Goal: Complete application form

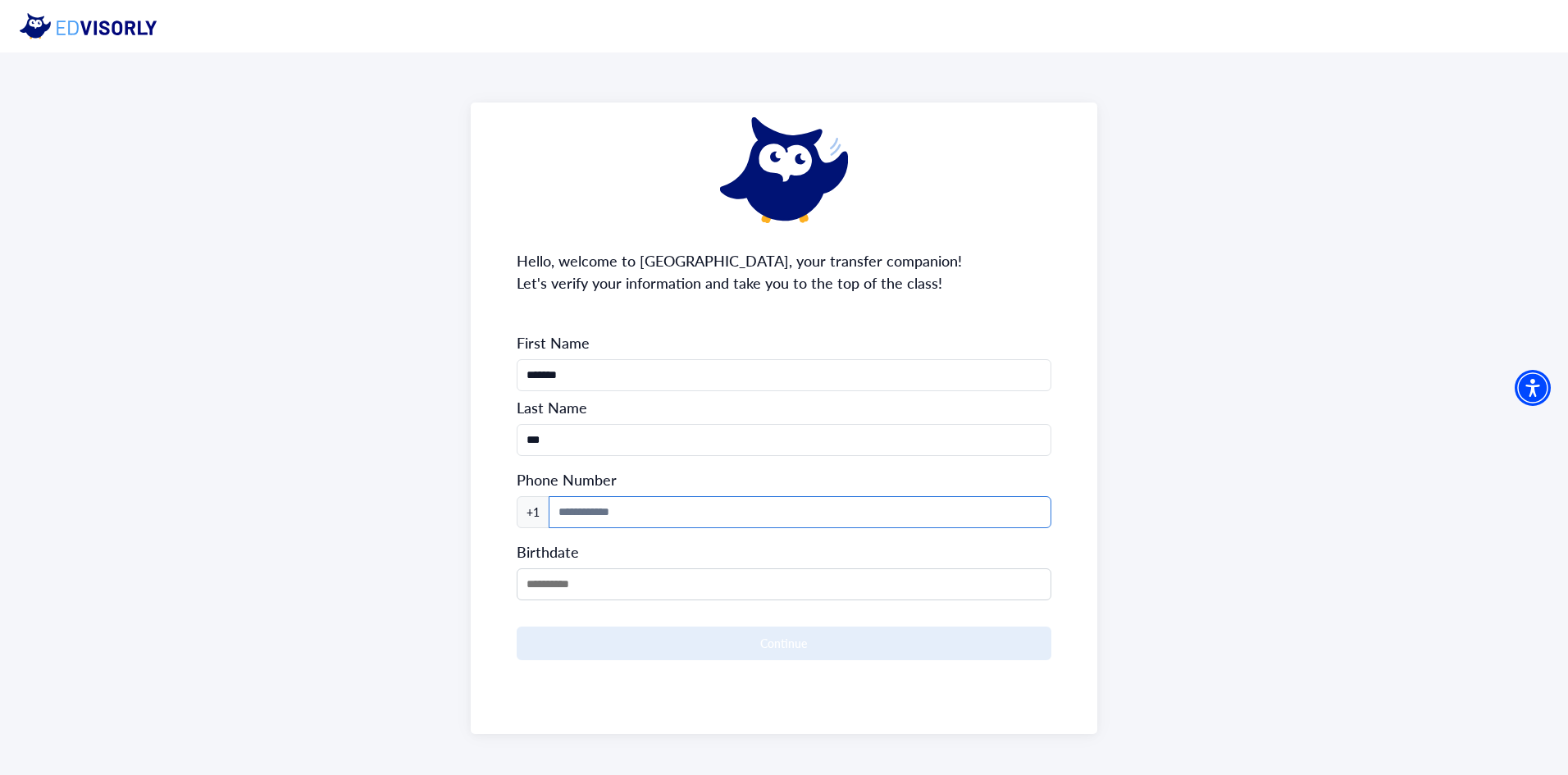
click at [842, 511] on input at bounding box center [801, 513] width 503 height 32
type input "**********"
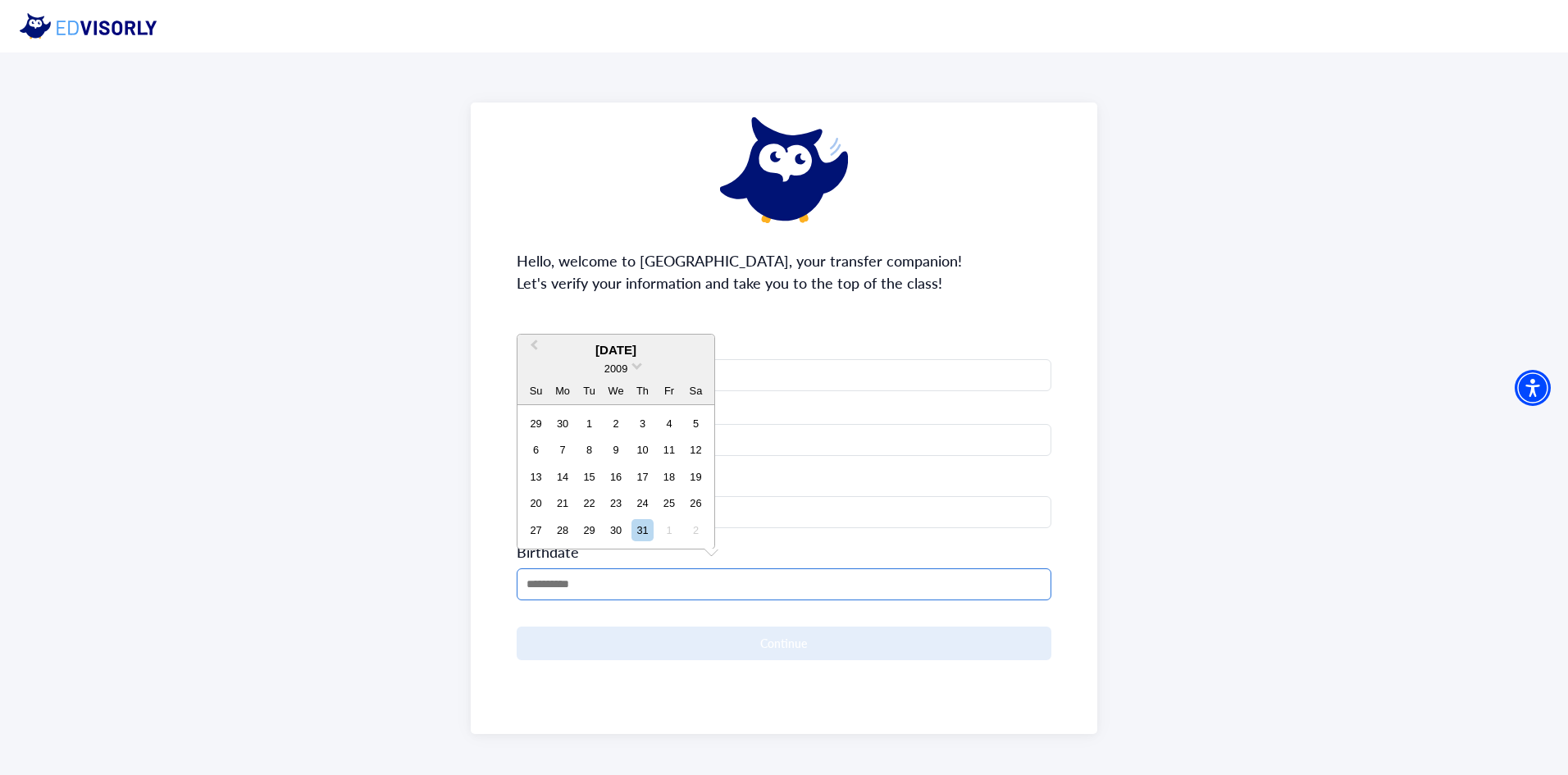
drag, startPoint x: 790, startPoint y: 580, endPoint x: 791, endPoint y: 572, distance: 8.1
click at [791, 572] on input "MM/DD/YYYY" at bounding box center [784, 584] width 536 height 32
click at [630, 363] on div "2009" at bounding box center [616, 369] width 196 height 17
click at [635, 368] on span at bounding box center [636, 364] width 10 height 10
click at [621, 414] on div "2006" at bounding box center [616, 417] width 97 height 16
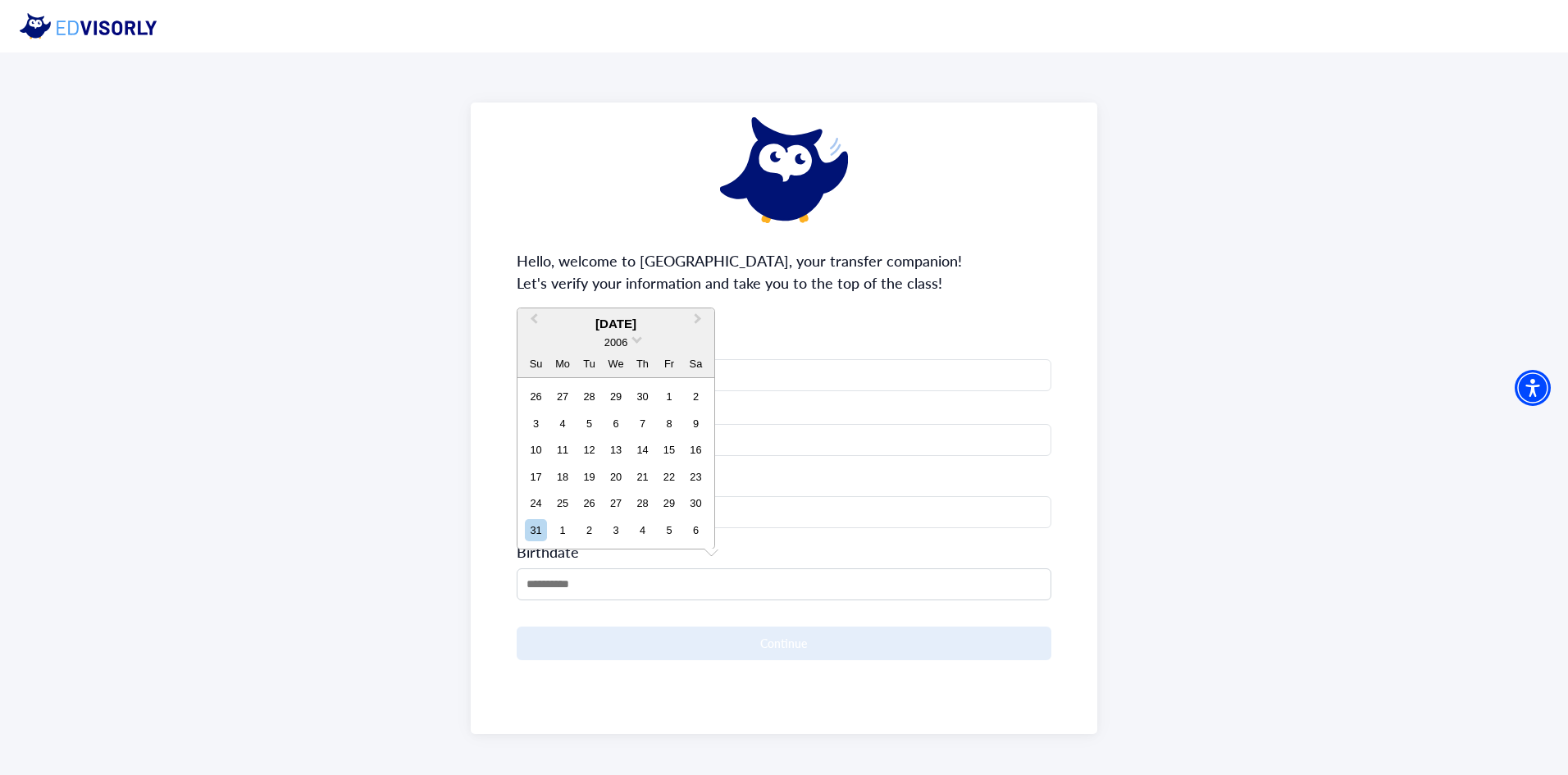
click at [598, 322] on div "December 2006" at bounding box center [616, 324] width 196 height 19
click at [541, 320] on button "Previous Month" at bounding box center [533, 323] width 27 height 27
click at [541, 320] on div "**********" at bounding box center [784, 418] width 627 height 631
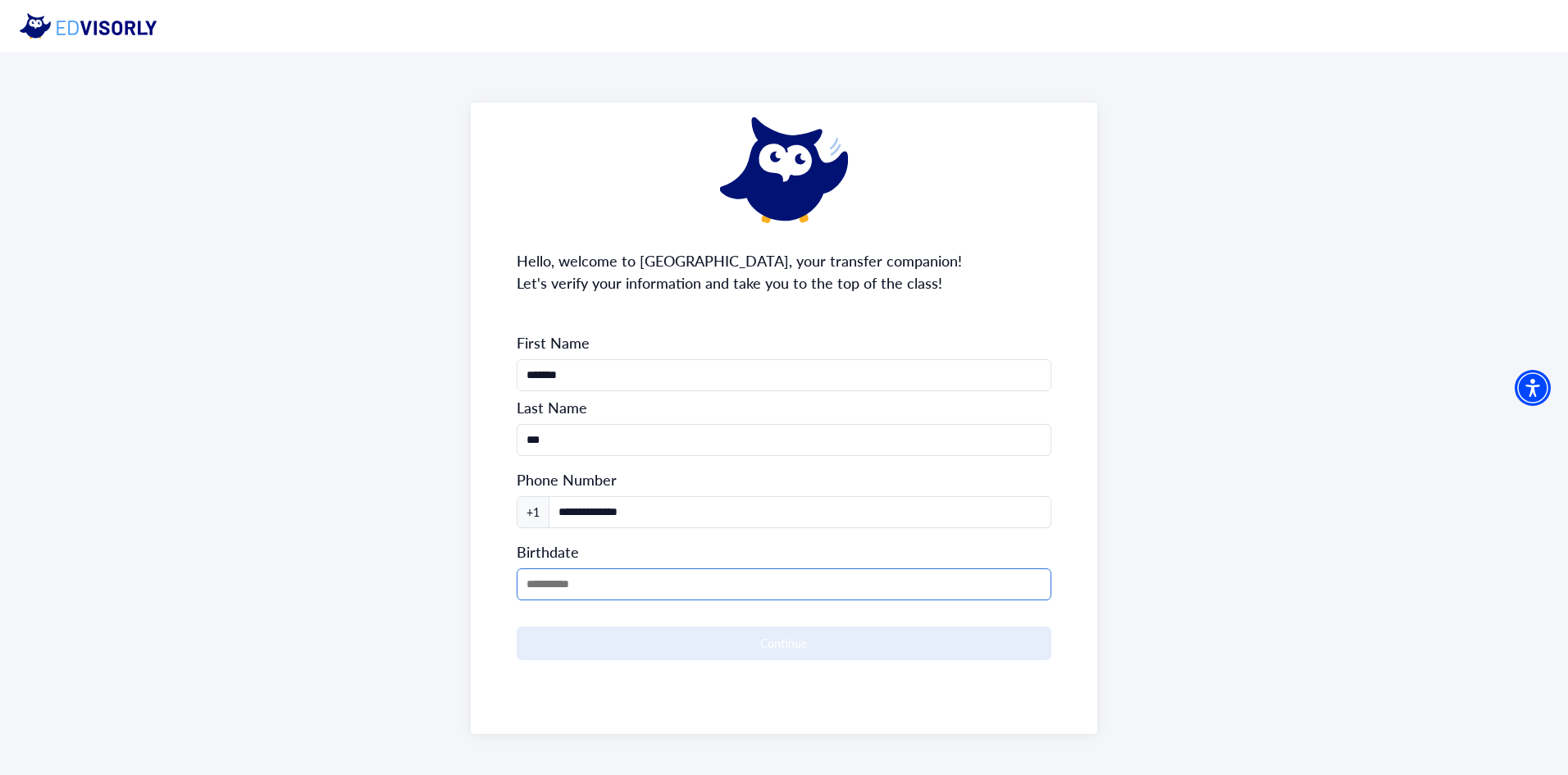
click at [574, 585] on input "MM/DD/YYYY" at bounding box center [784, 584] width 536 height 32
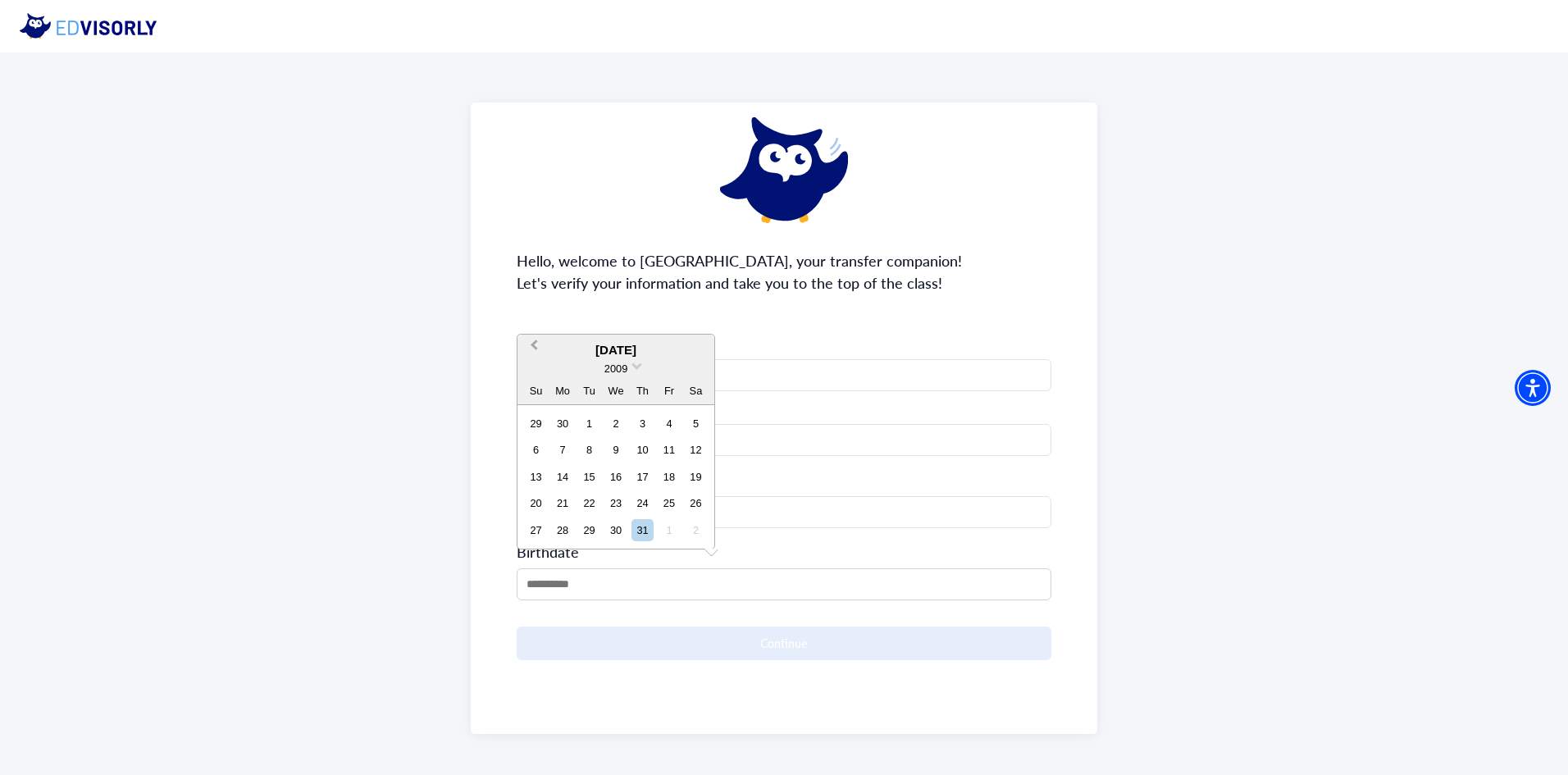
click at [534, 342] on span "Previous Month" at bounding box center [534, 349] width 0 height 25
click at [532, 342] on div "2009" at bounding box center [616, 342] width 196 height 17
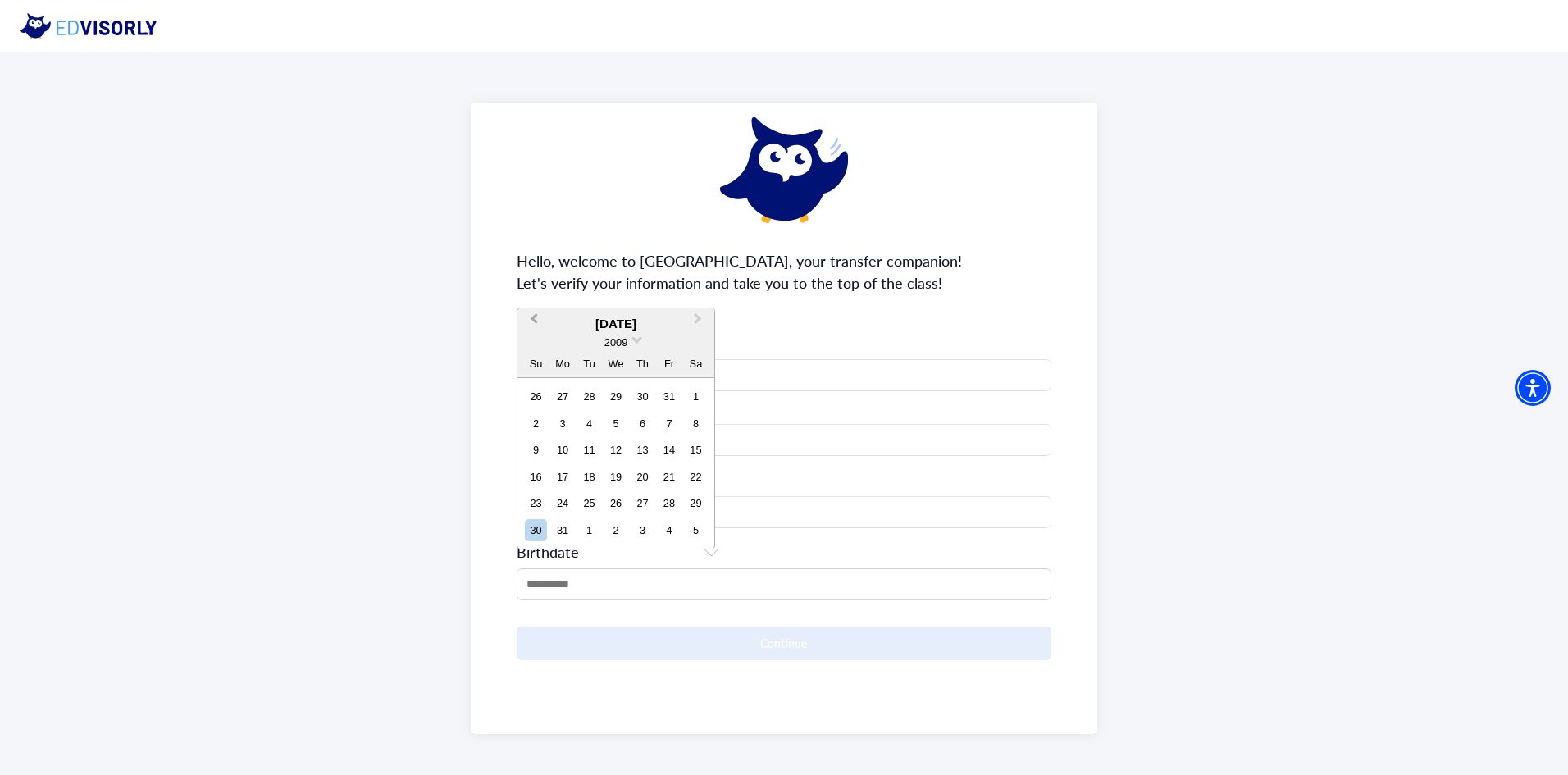
click at [534, 323] on span "Previous Month" at bounding box center [534, 322] width 0 height 25
click at [590, 466] on div "14" at bounding box center [589, 477] width 22 height 22
type input "**********"
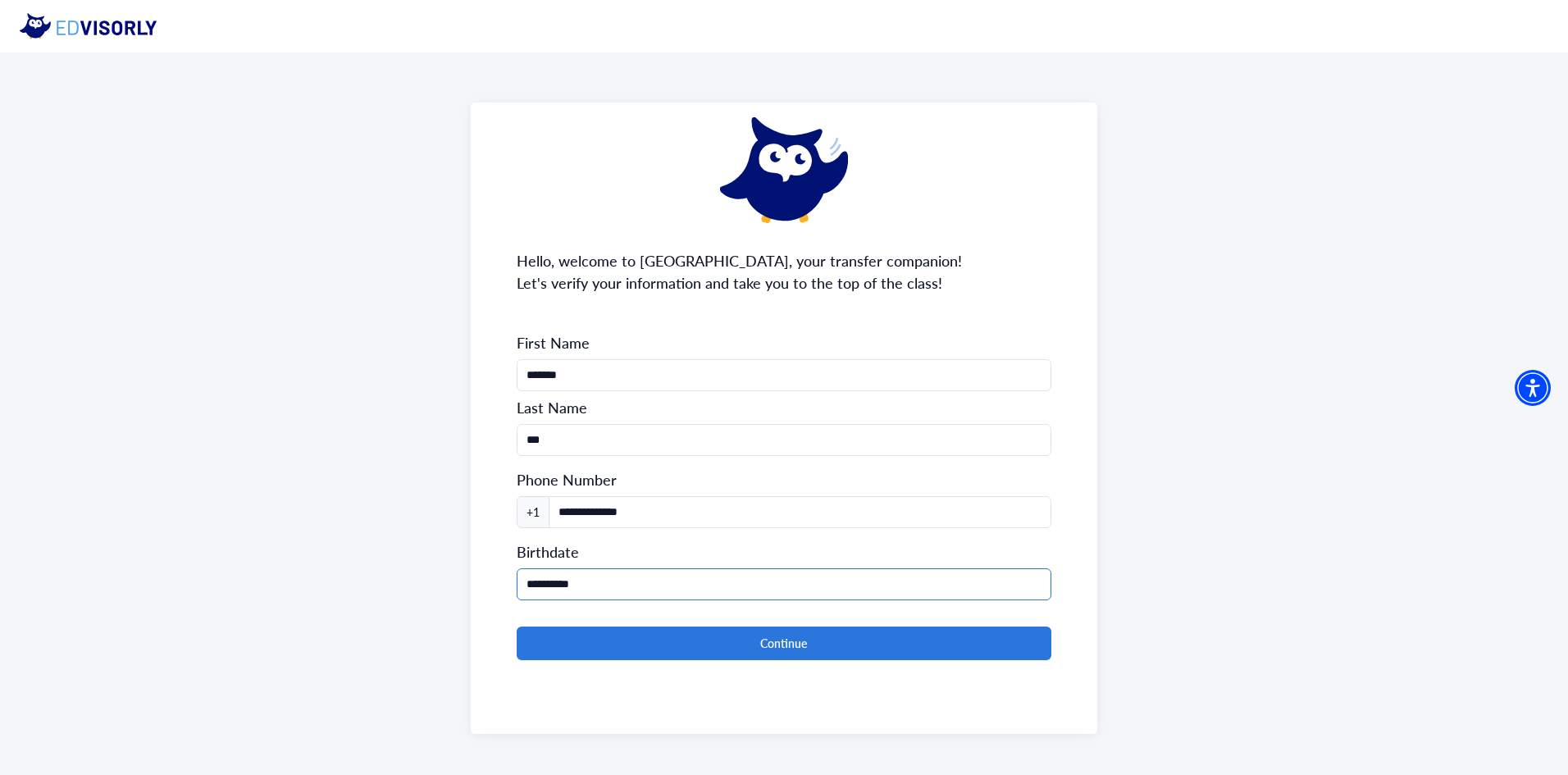
click at [590, 583] on input "**********" at bounding box center [784, 584] width 536 height 32
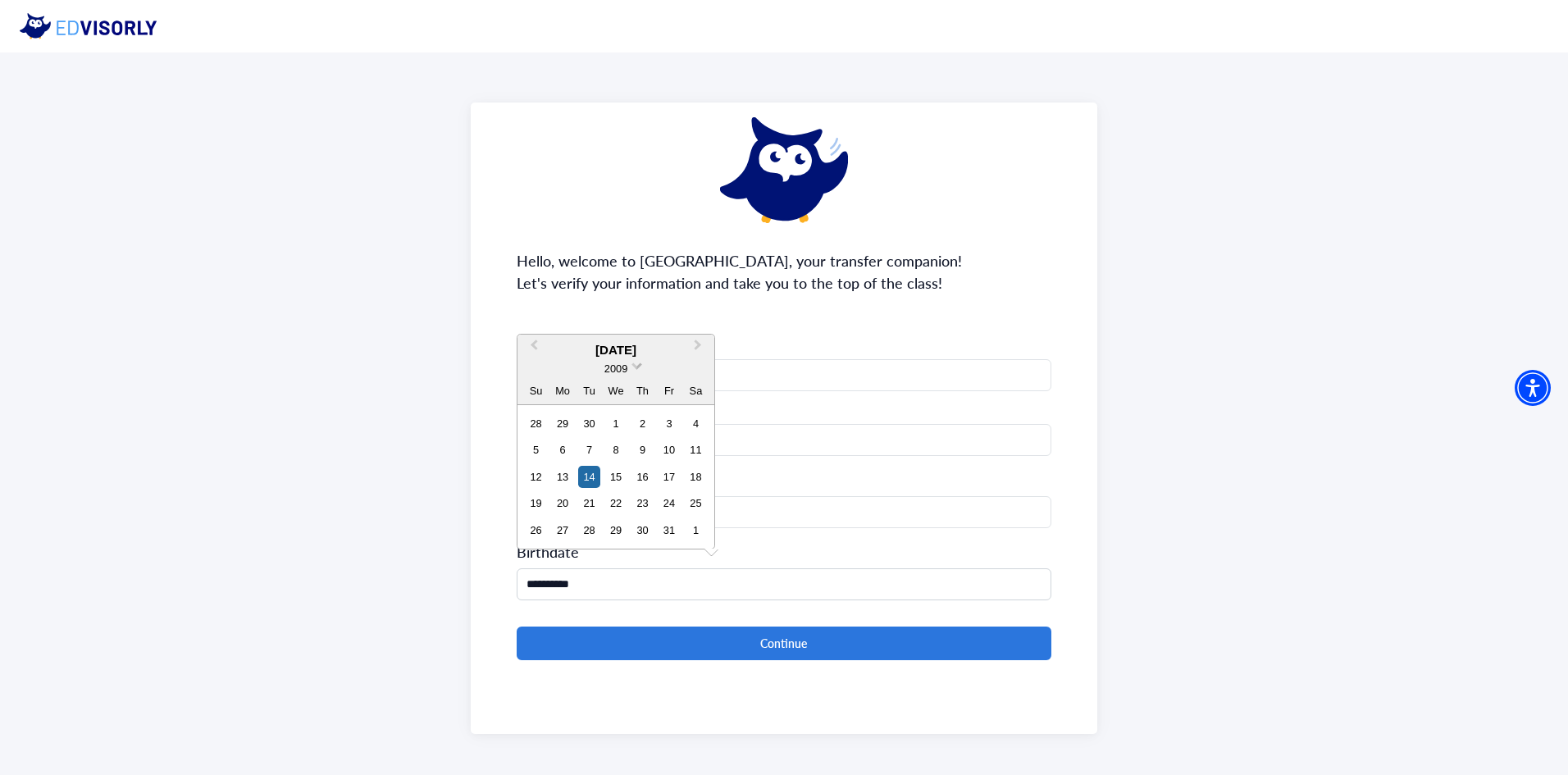
click at [624, 368] on span "2009" at bounding box center [616, 368] width 23 height 12
click at [634, 415] on div "2006" at bounding box center [616, 417] width 97 height 16
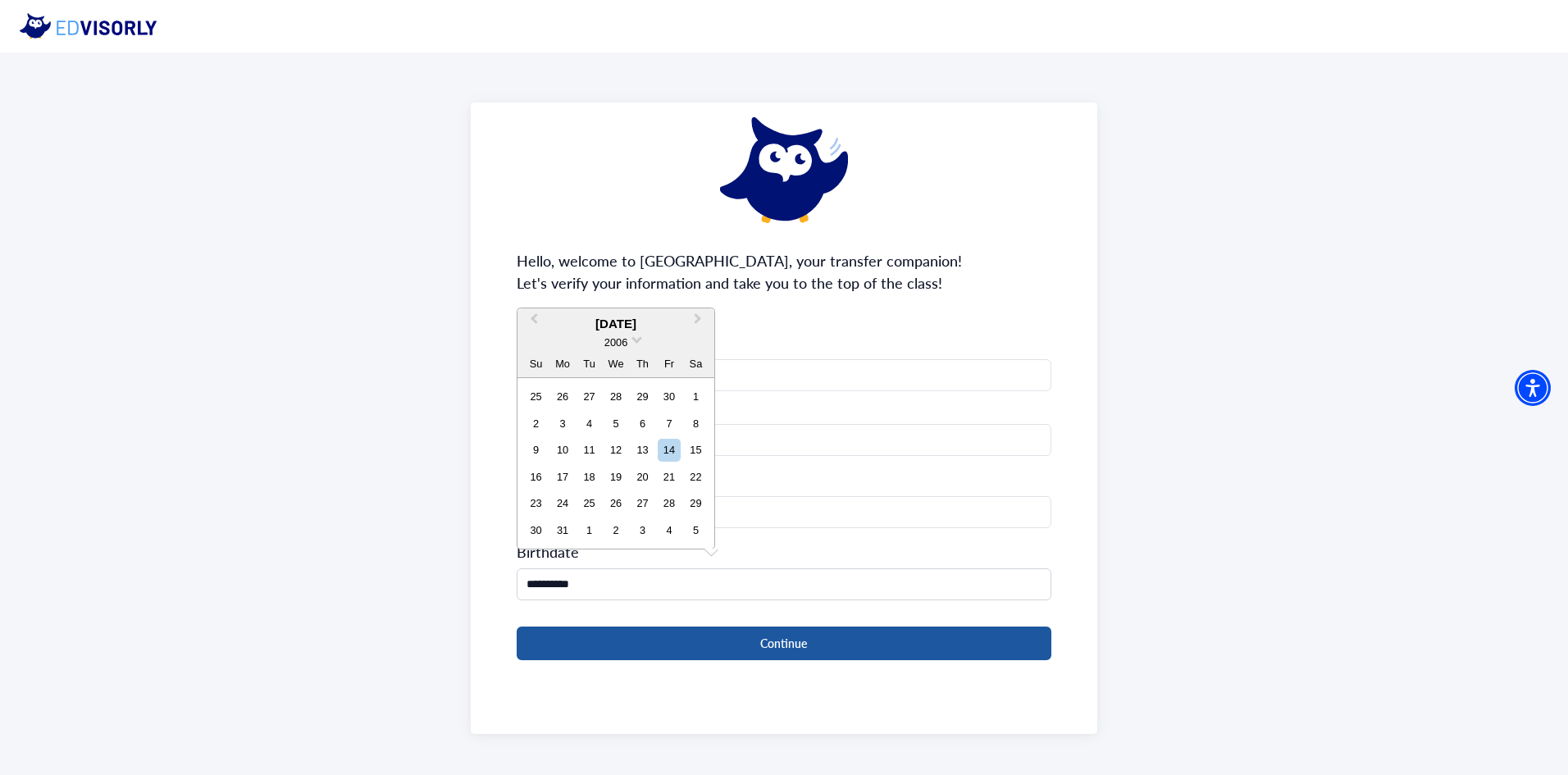
click at [698, 646] on button "Continue" at bounding box center [784, 642] width 536 height 33
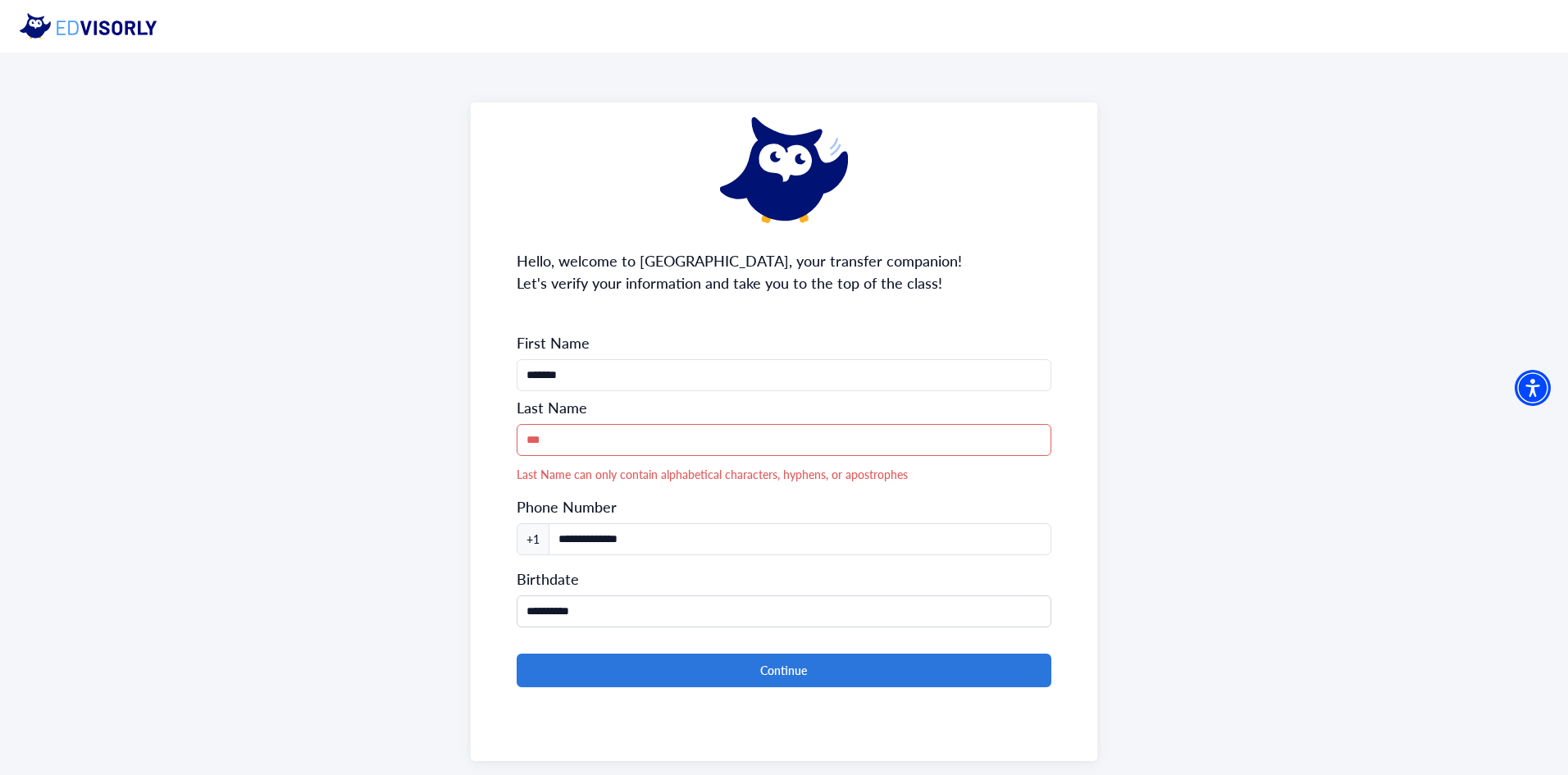
click at [624, 442] on input "***" at bounding box center [784, 440] width 536 height 32
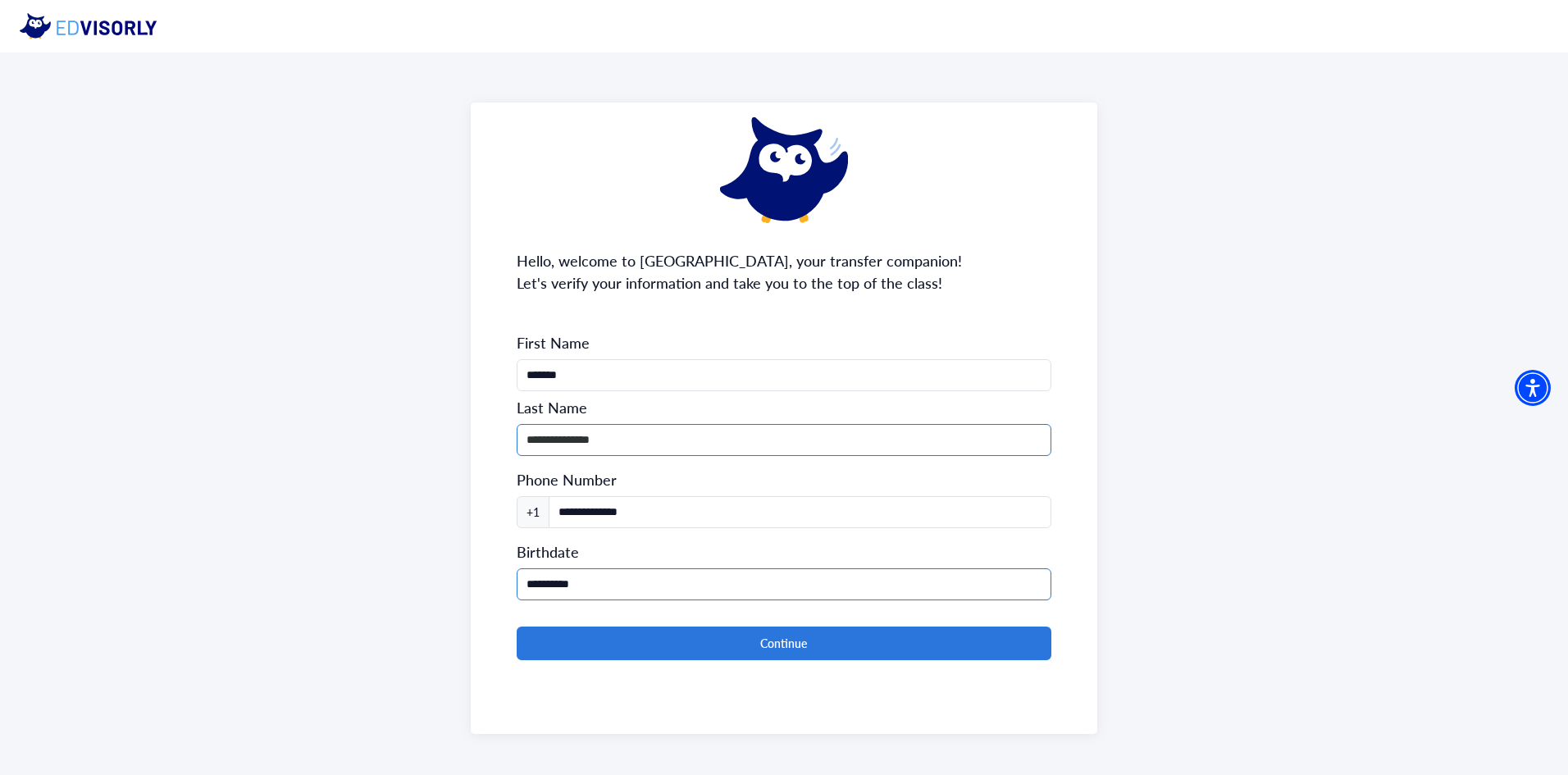
type input "**********"
click at [605, 584] on input "**********" at bounding box center [784, 584] width 536 height 32
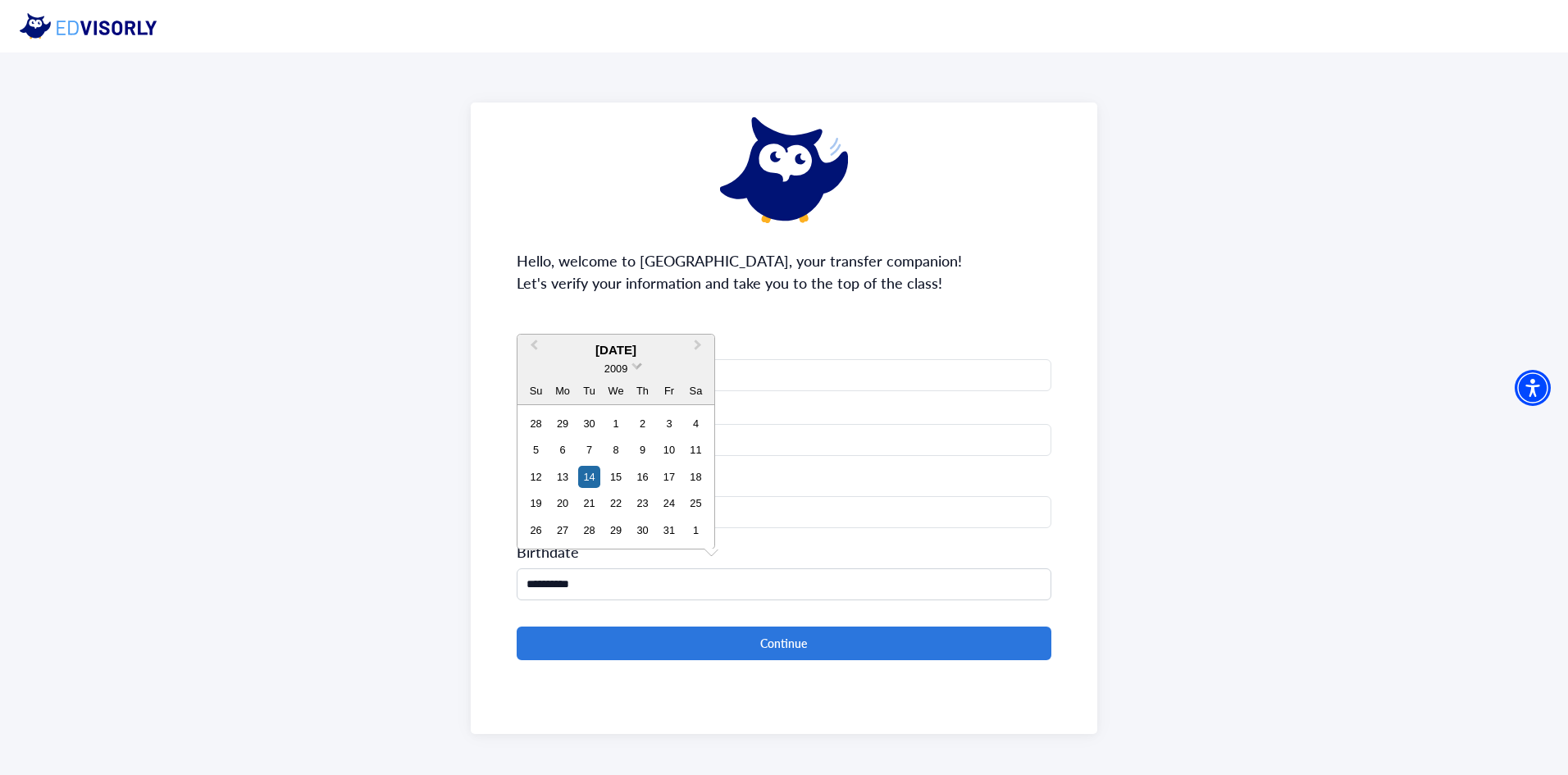
click at [622, 369] on span "2009" at bounding box center [616, 368] width 23 height 12
click at [620, 419] on div "2006" at bounding box center [616, 417] width 97 height 16
click at [668, 448] on div "14" at bounding box center [668, 449] width 22 height 22
type input "**********"
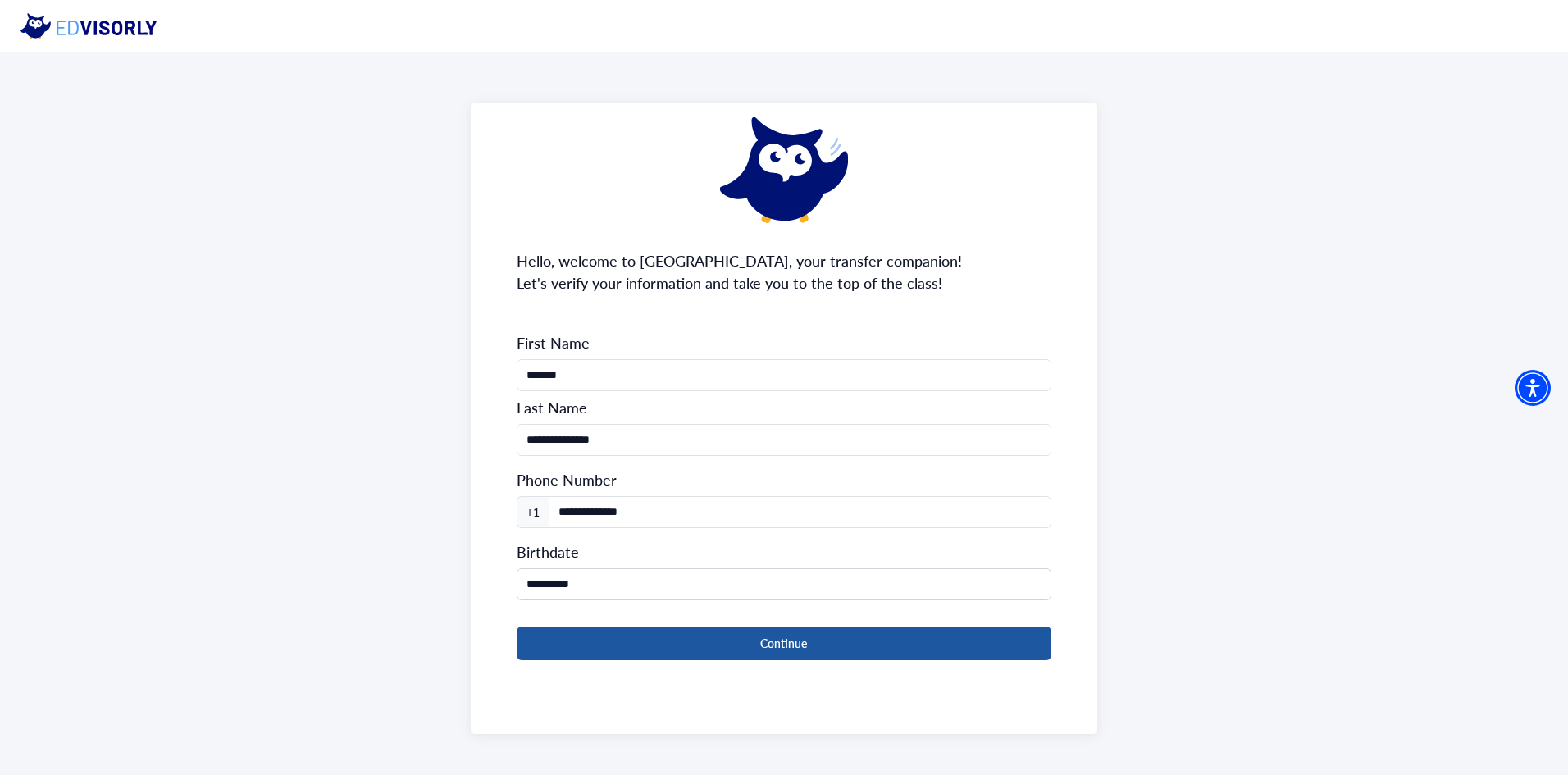
click at [643, 648] on button "Continue" at bounding box center [784, 642] width 536 height 33
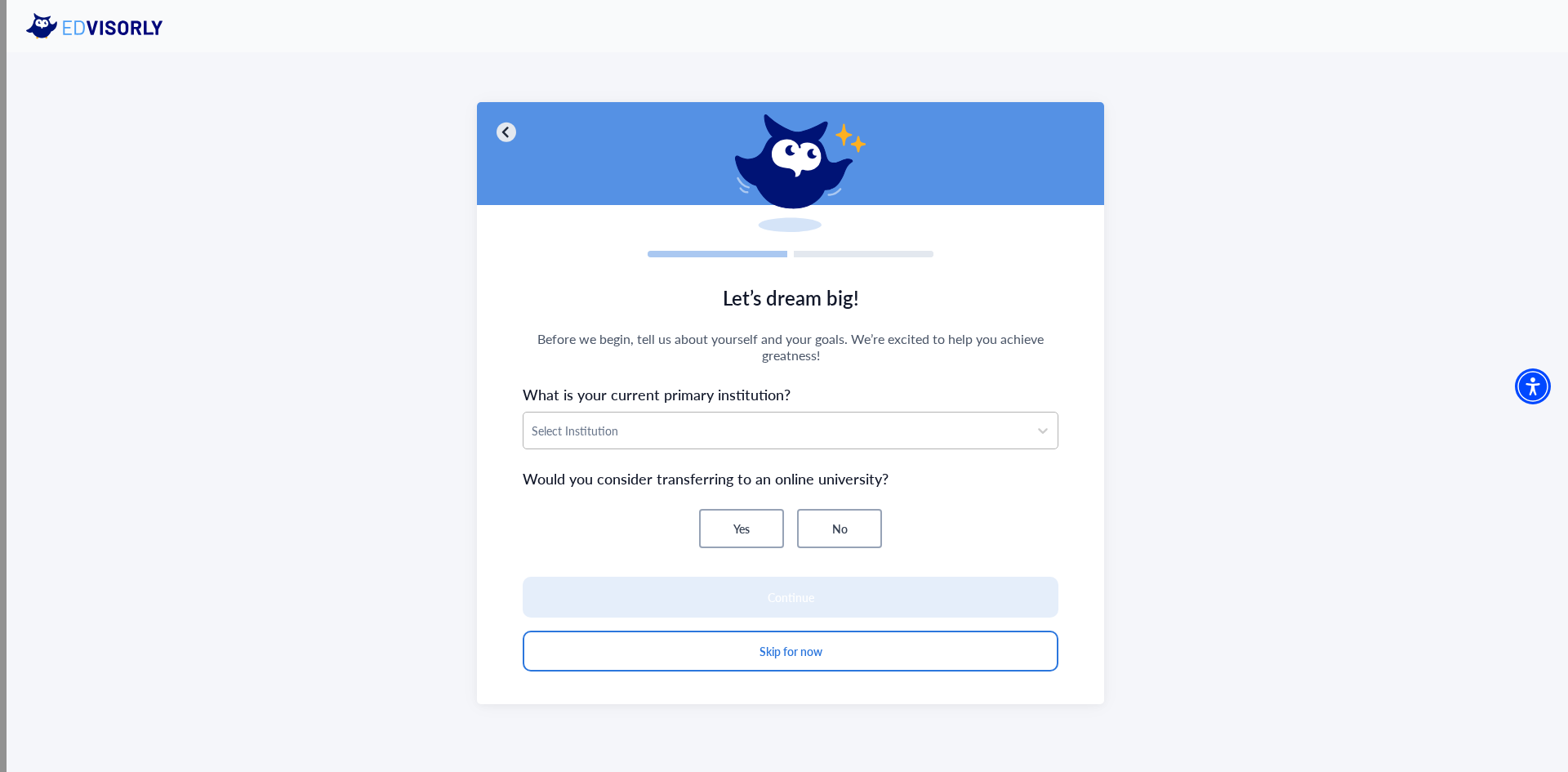
click at [588, 432] on div at bounding box center [775, 431] width 488 height 21
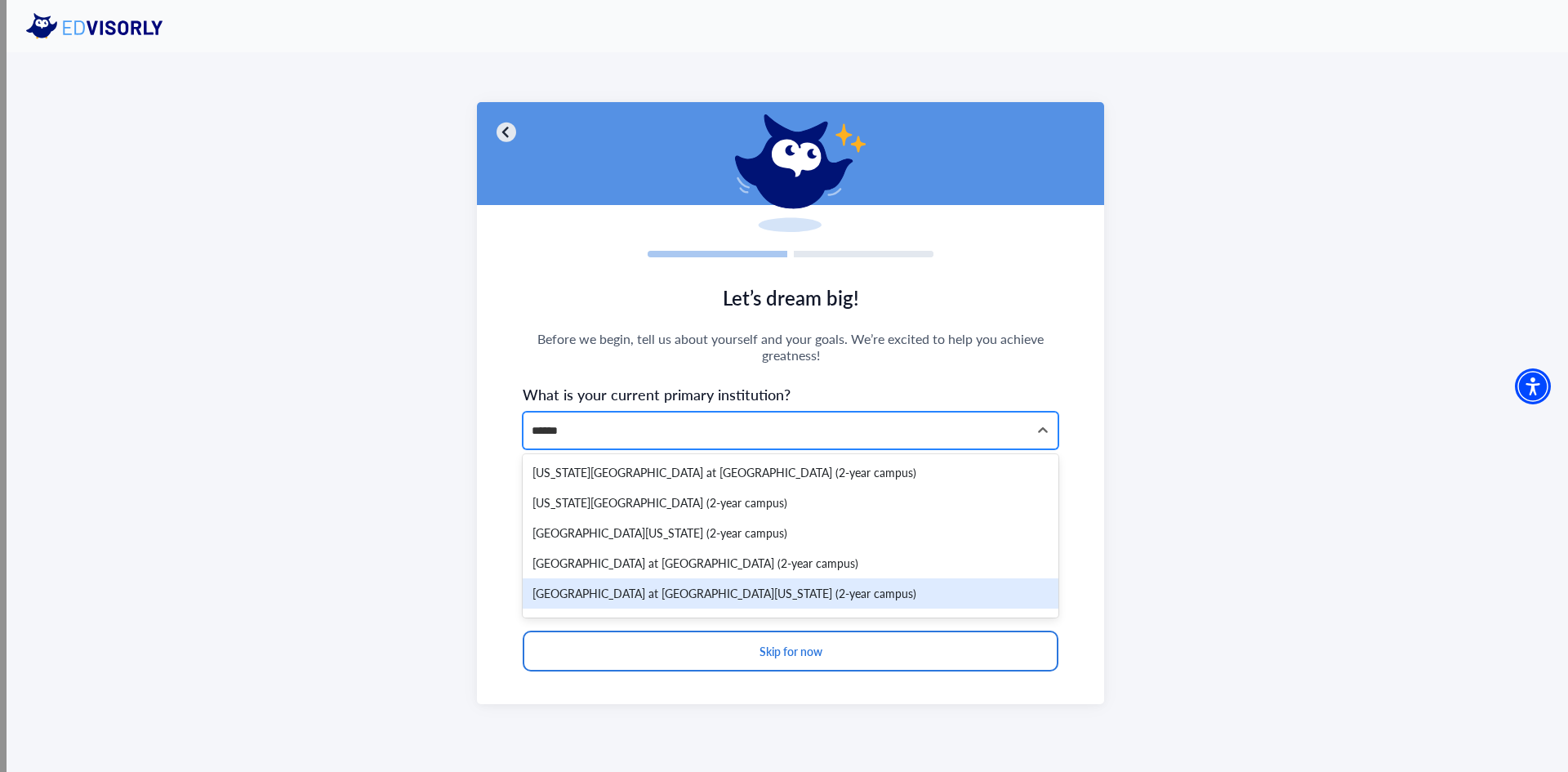
type input "*****"
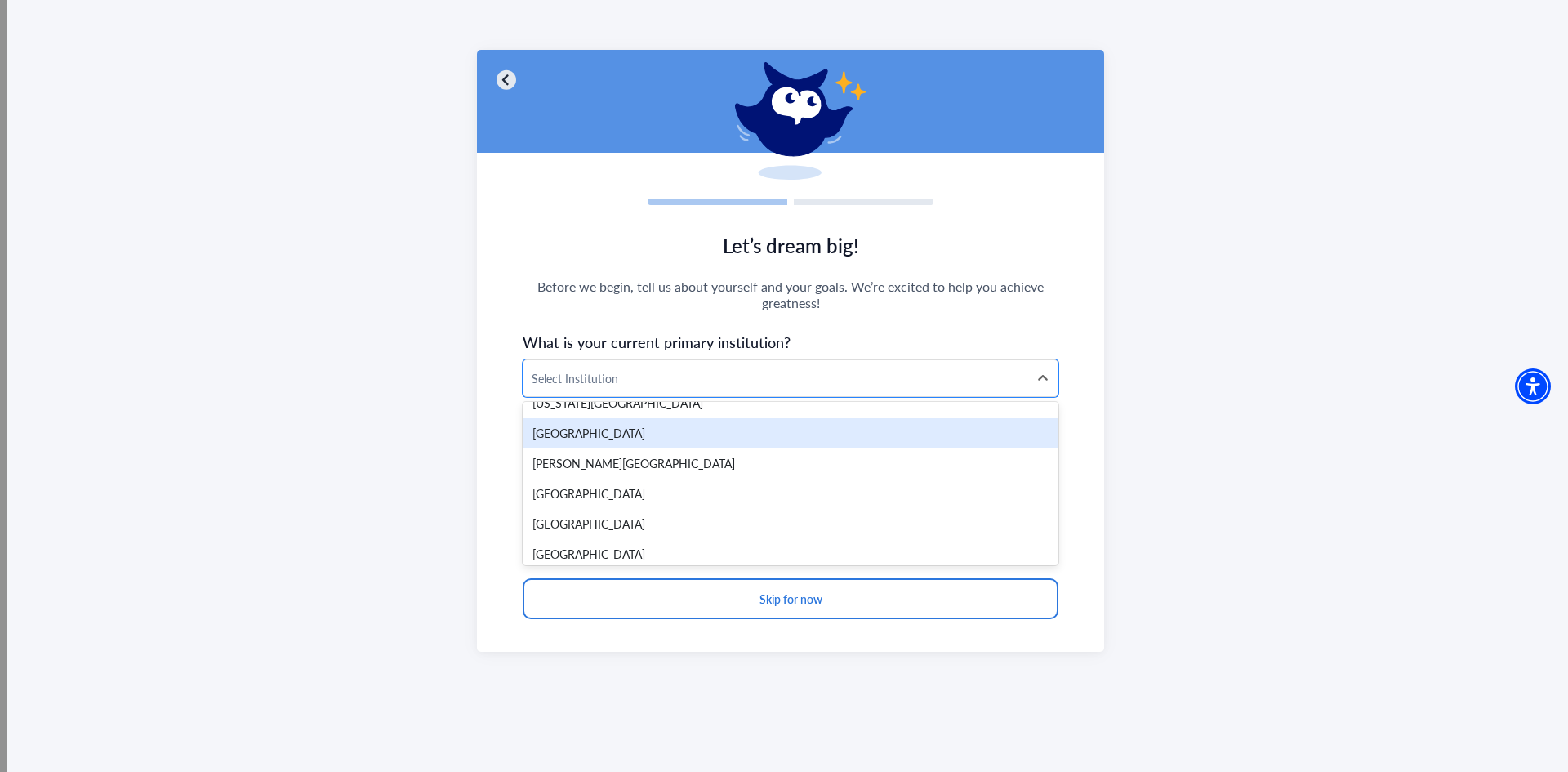
scroll to position [11029, 0]
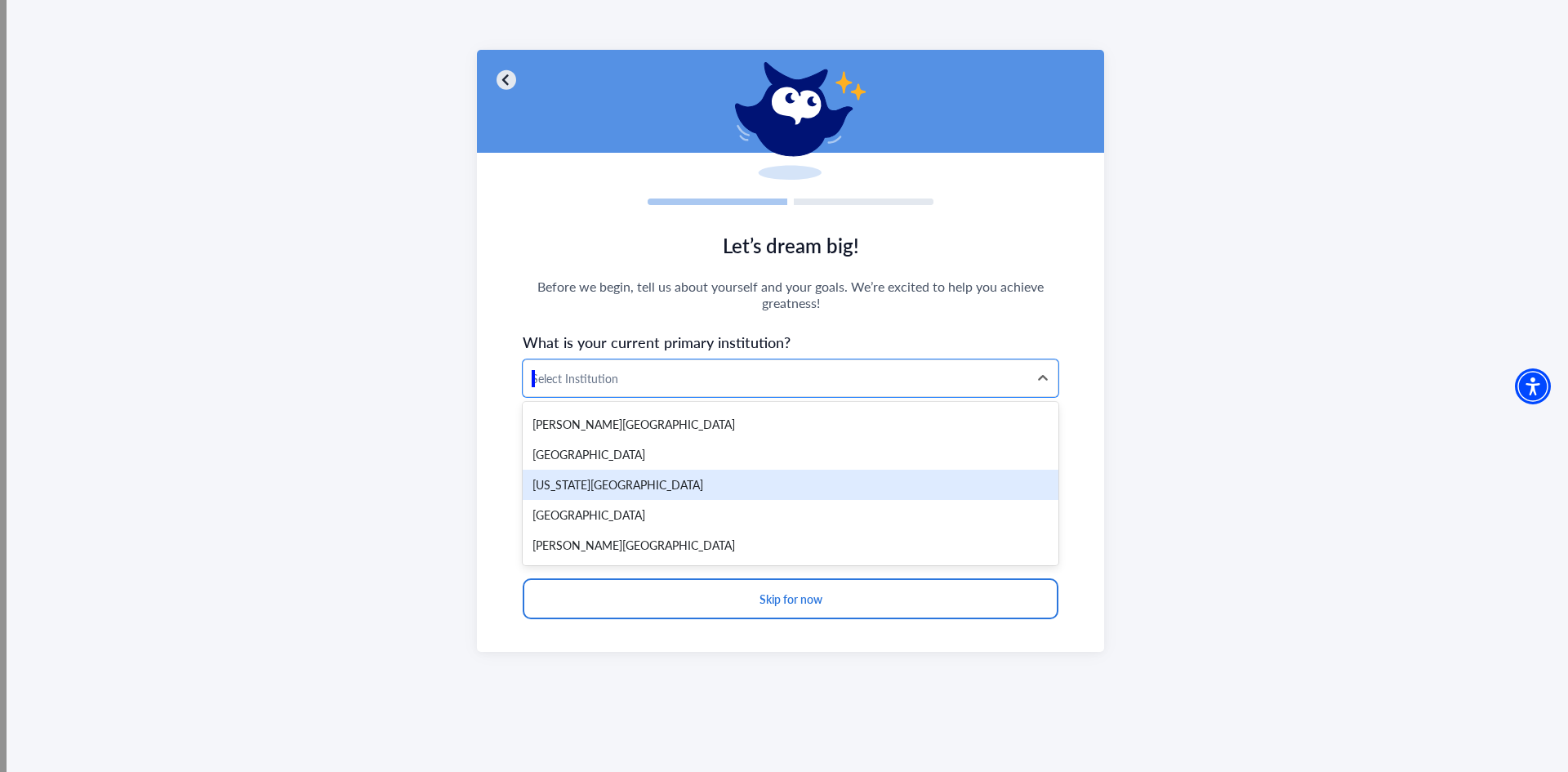
click at [624, 489] on div "Hawaii Community College" at bounding box center [791, 485] width 535 height 30
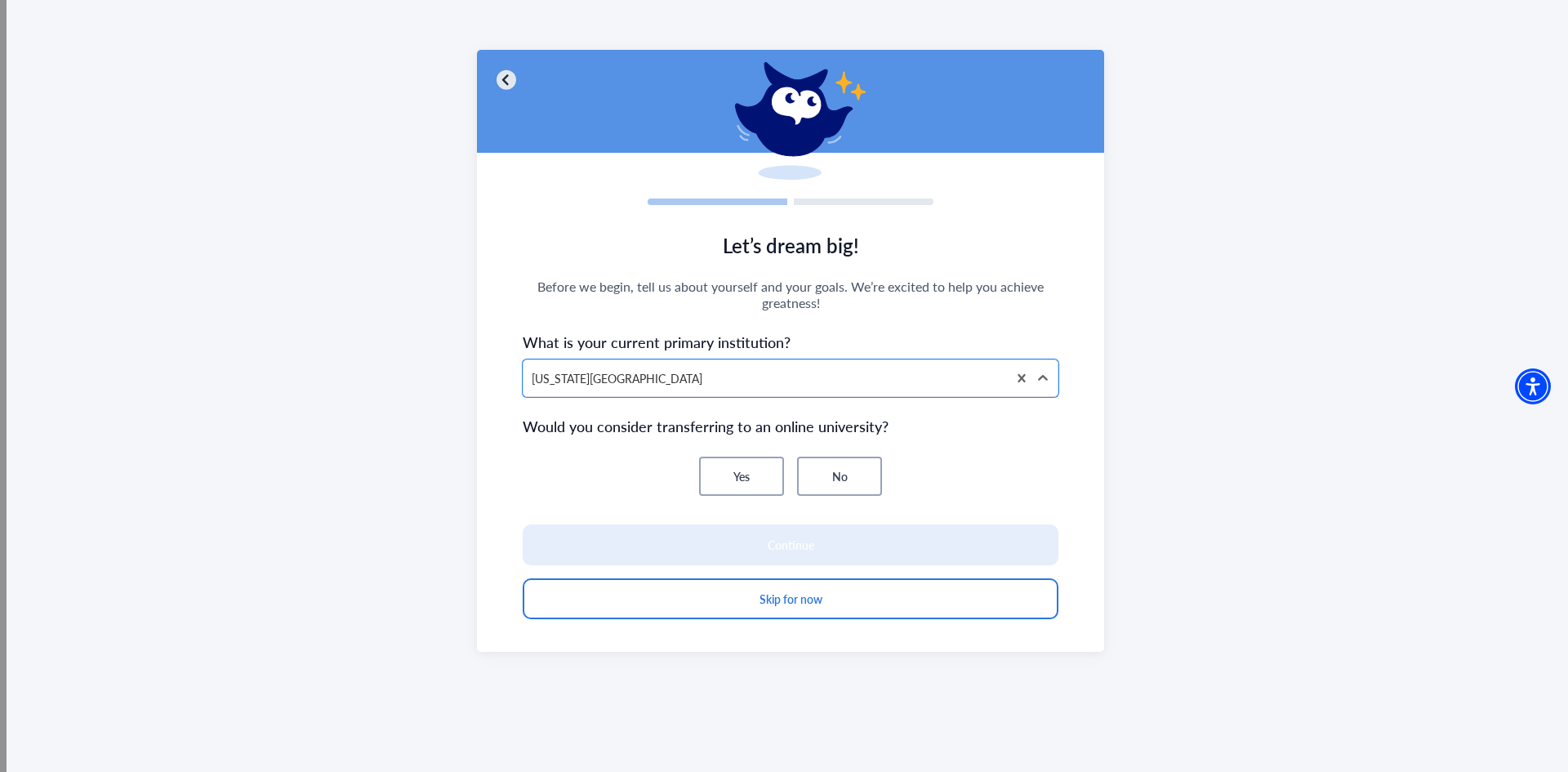
click at [806, 480] on button "No" at bounding box center [839, 476] width 84 height 39
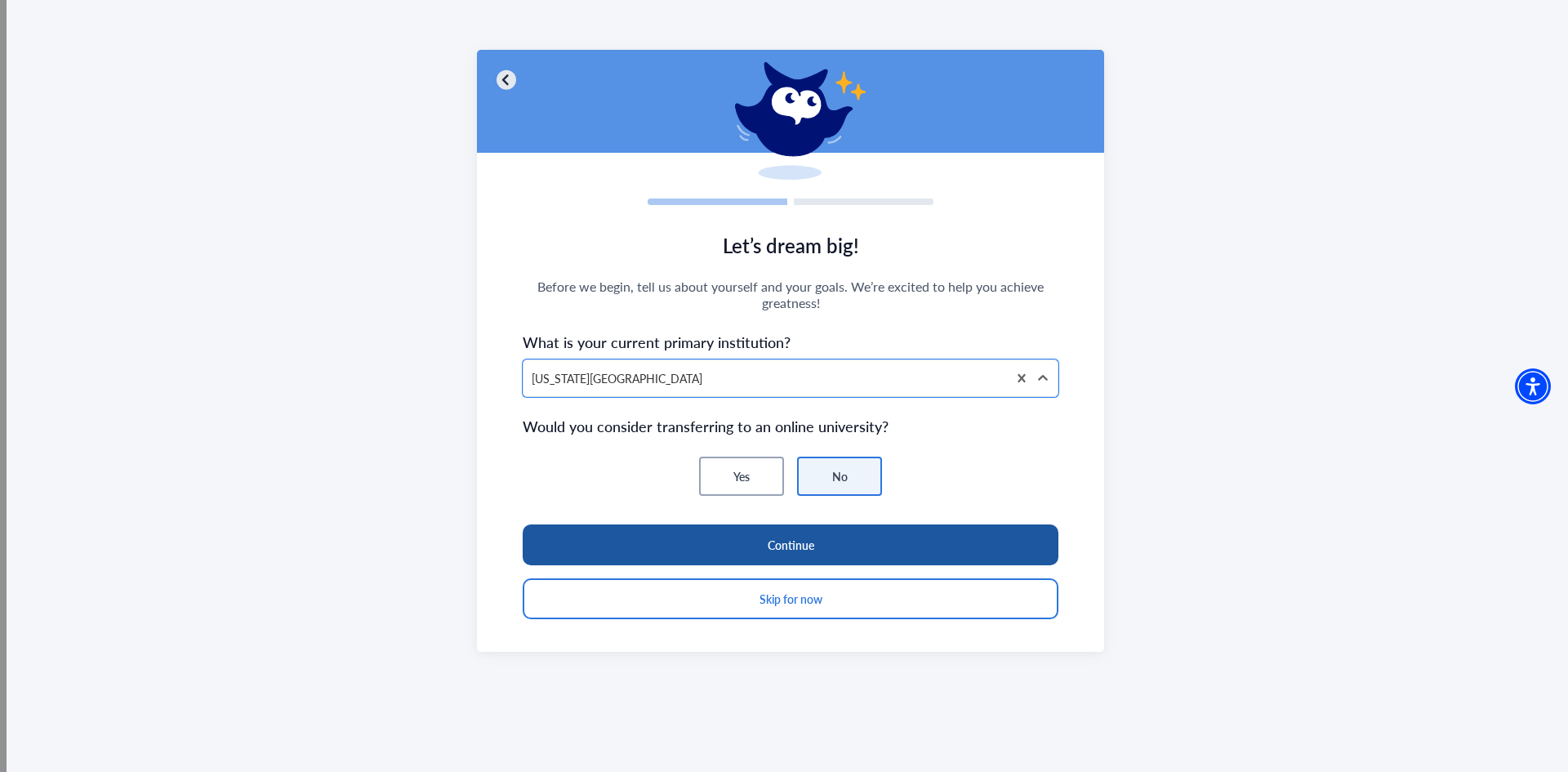
click at [740, 553] on button "Continue" at bounding box center [791, 544] width 535 height 41
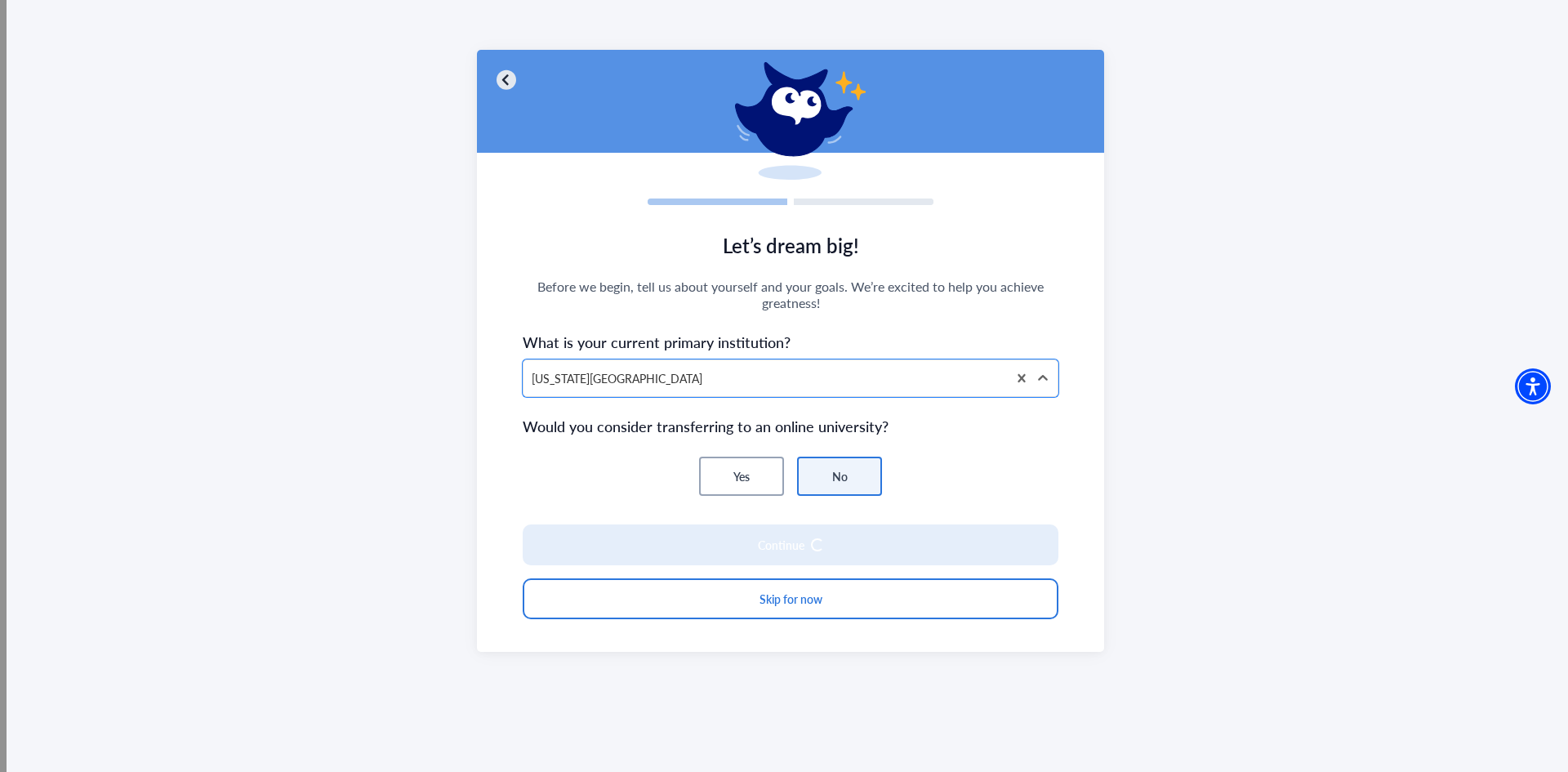
scroll to position [0, 0]
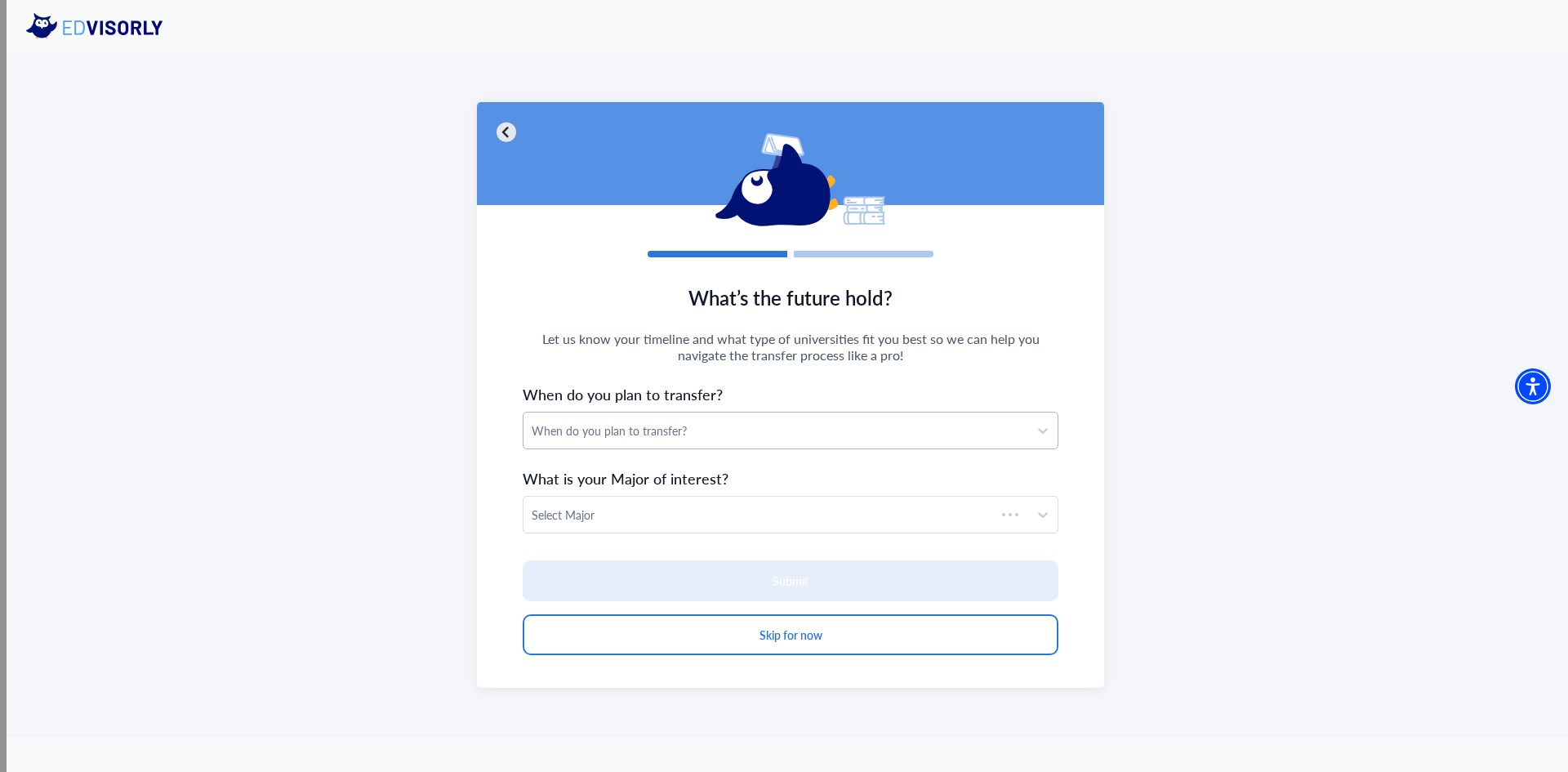
click at [689, 424] on div "When do you plan to transfer?" at bounding box center [775, 431] width 488 height 17
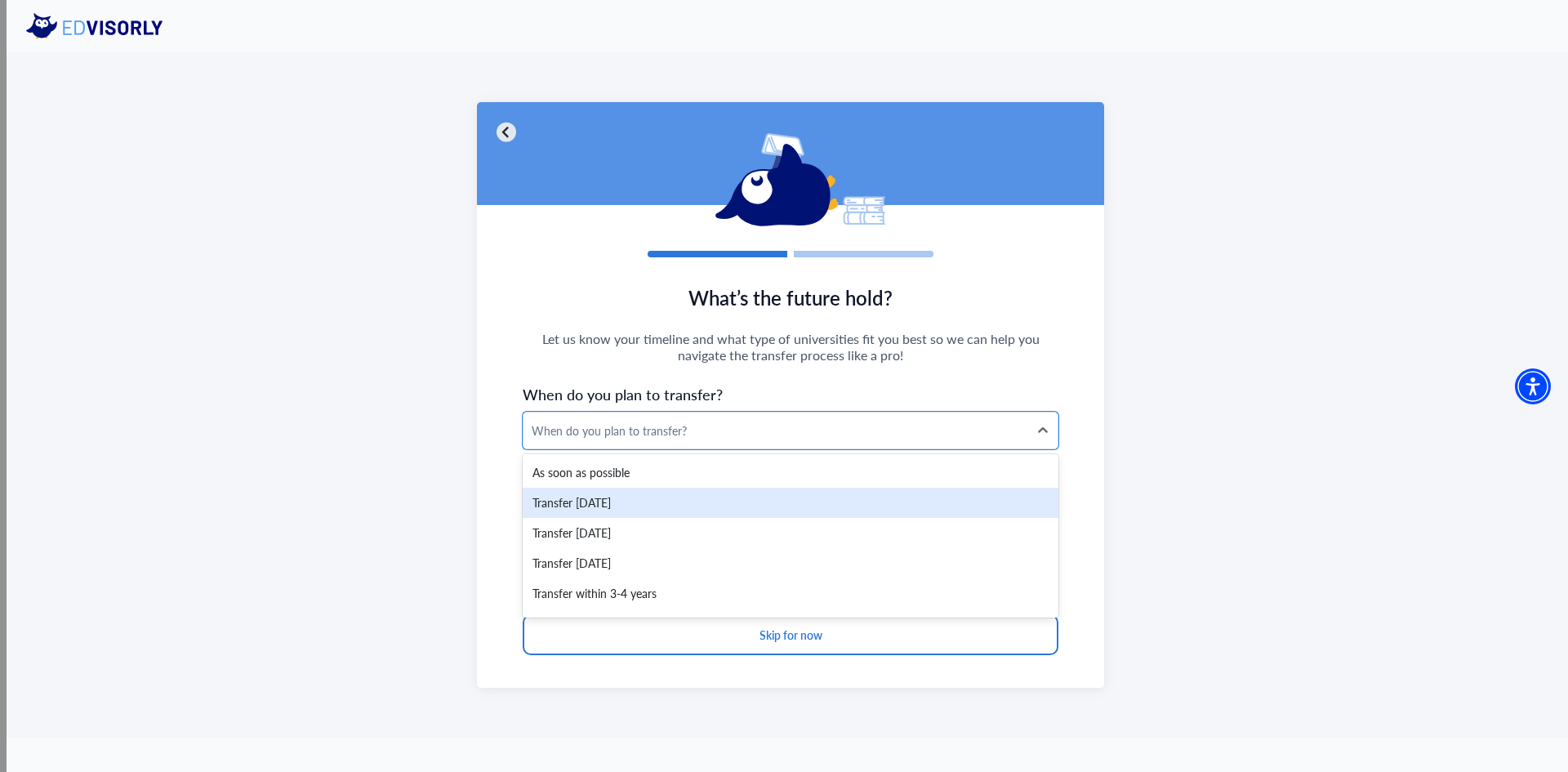
click at [640, 510] on div "Transfer within 6 months" at bounding box center [791, 503] width 535 height 30
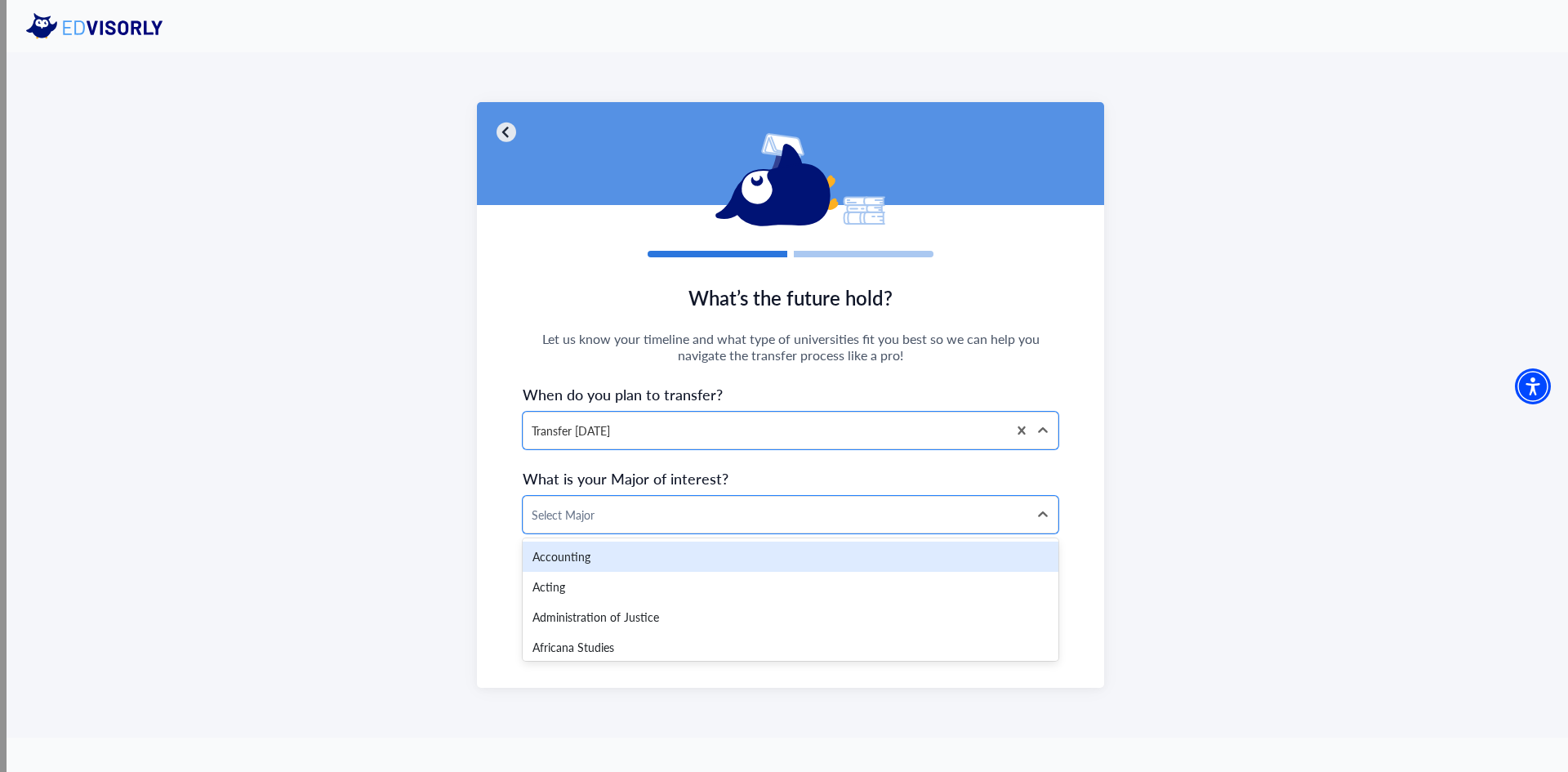
click at [639, 510] on div at bounding box center [775, 516] width 488 height 21
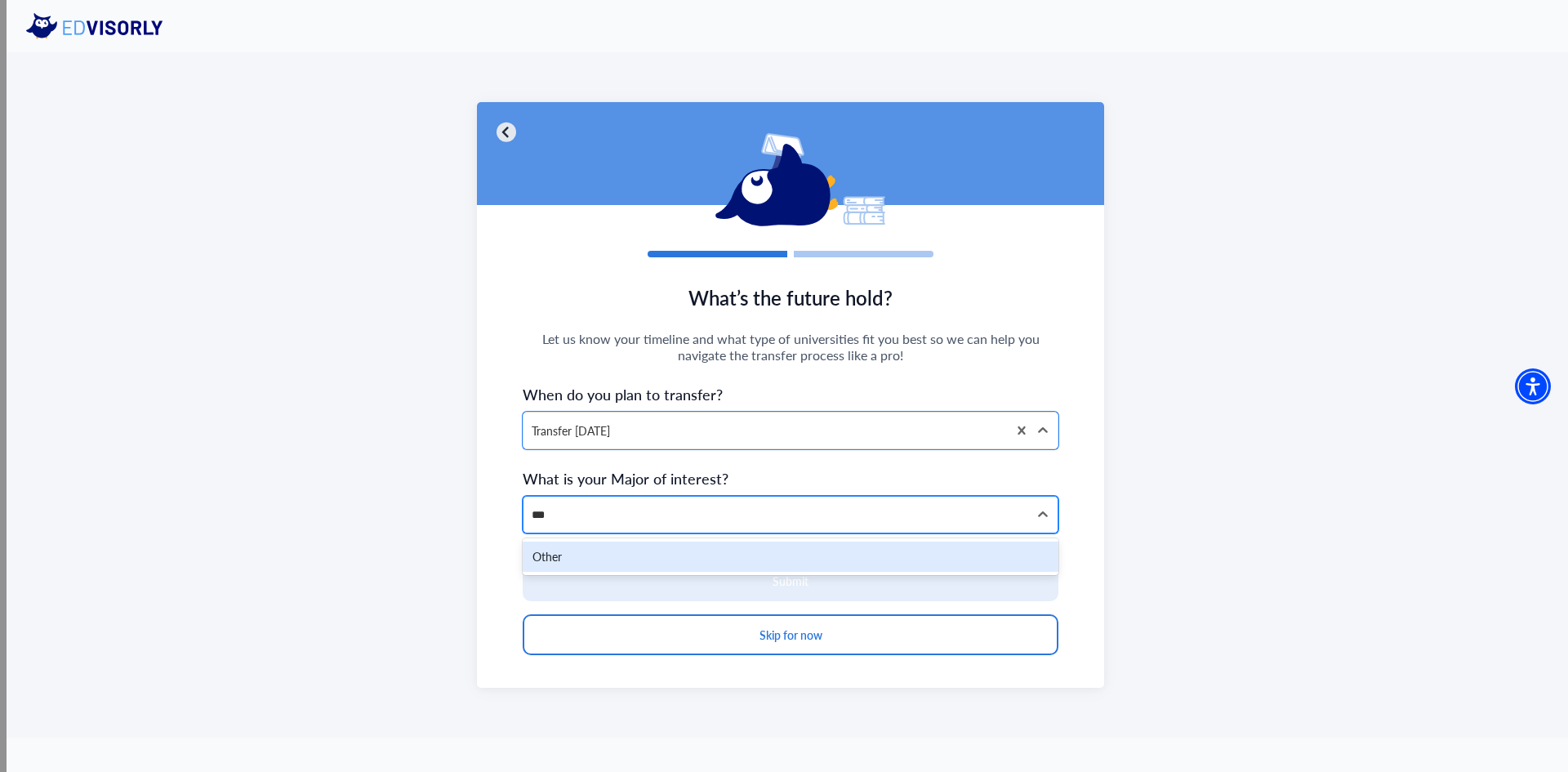
type input "**"
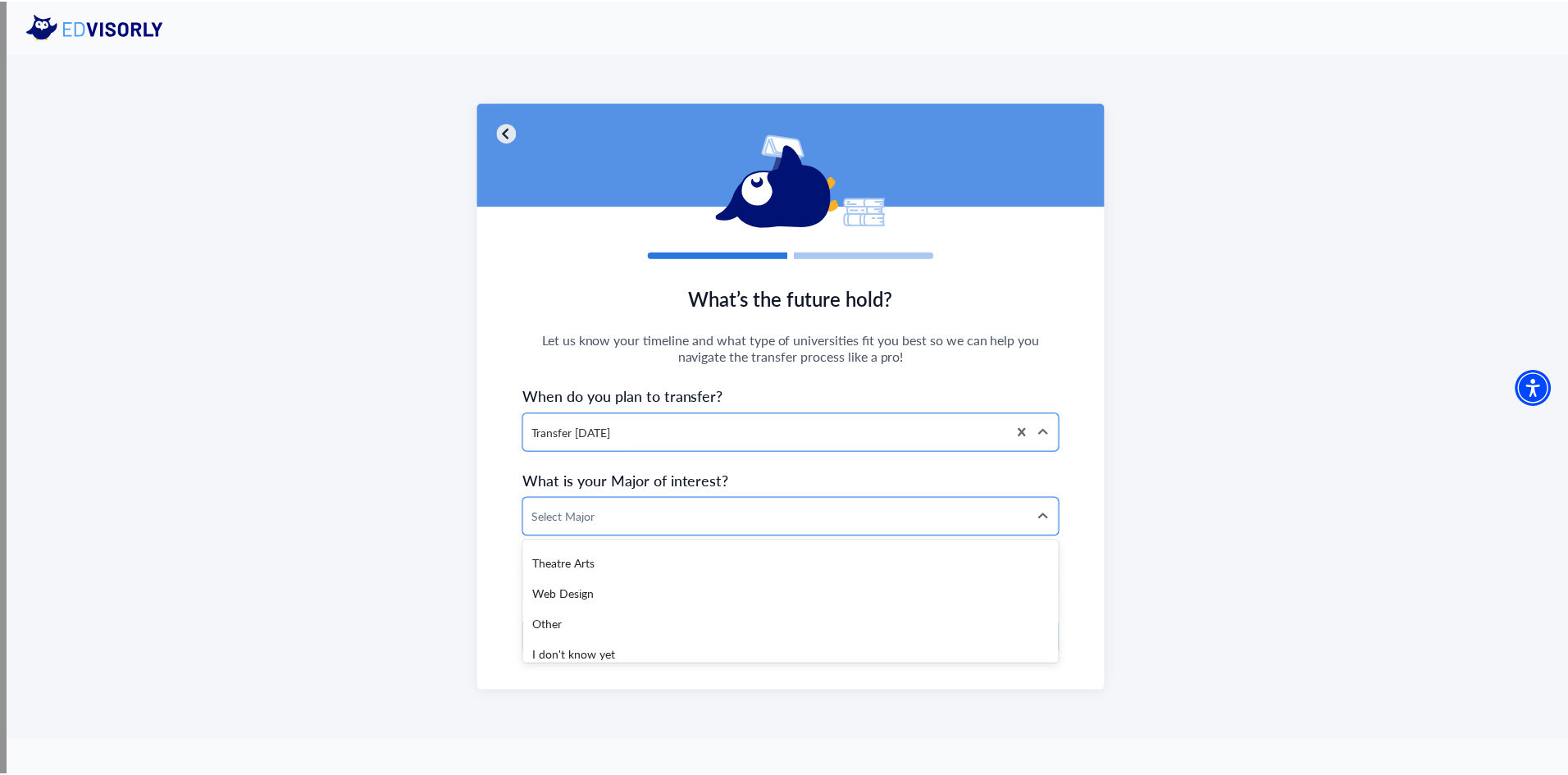
scroll to position [3343, 0]
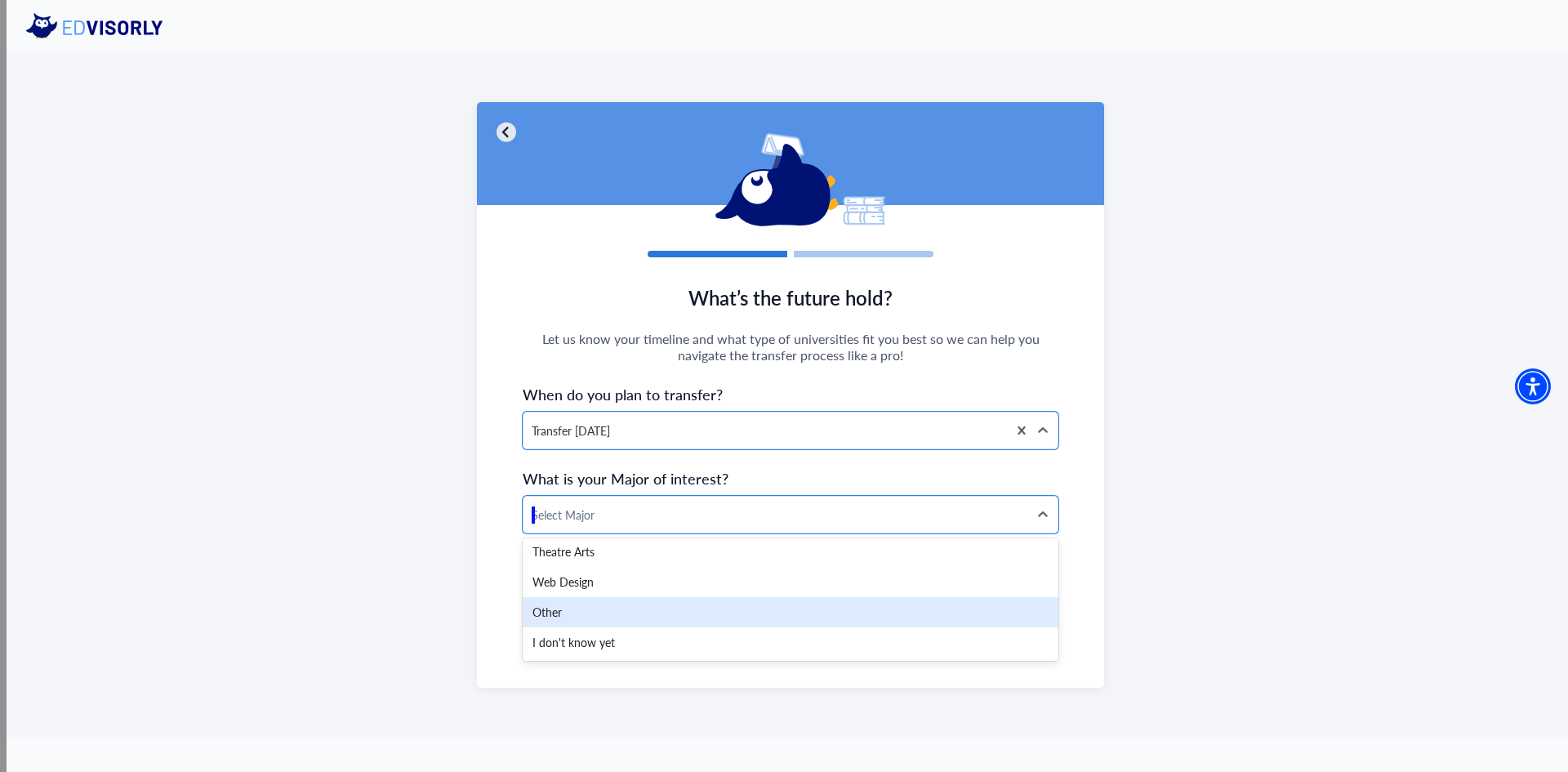
click at [580, 612] on div "Other" at bounding box center [791, 612] width 535 height 30
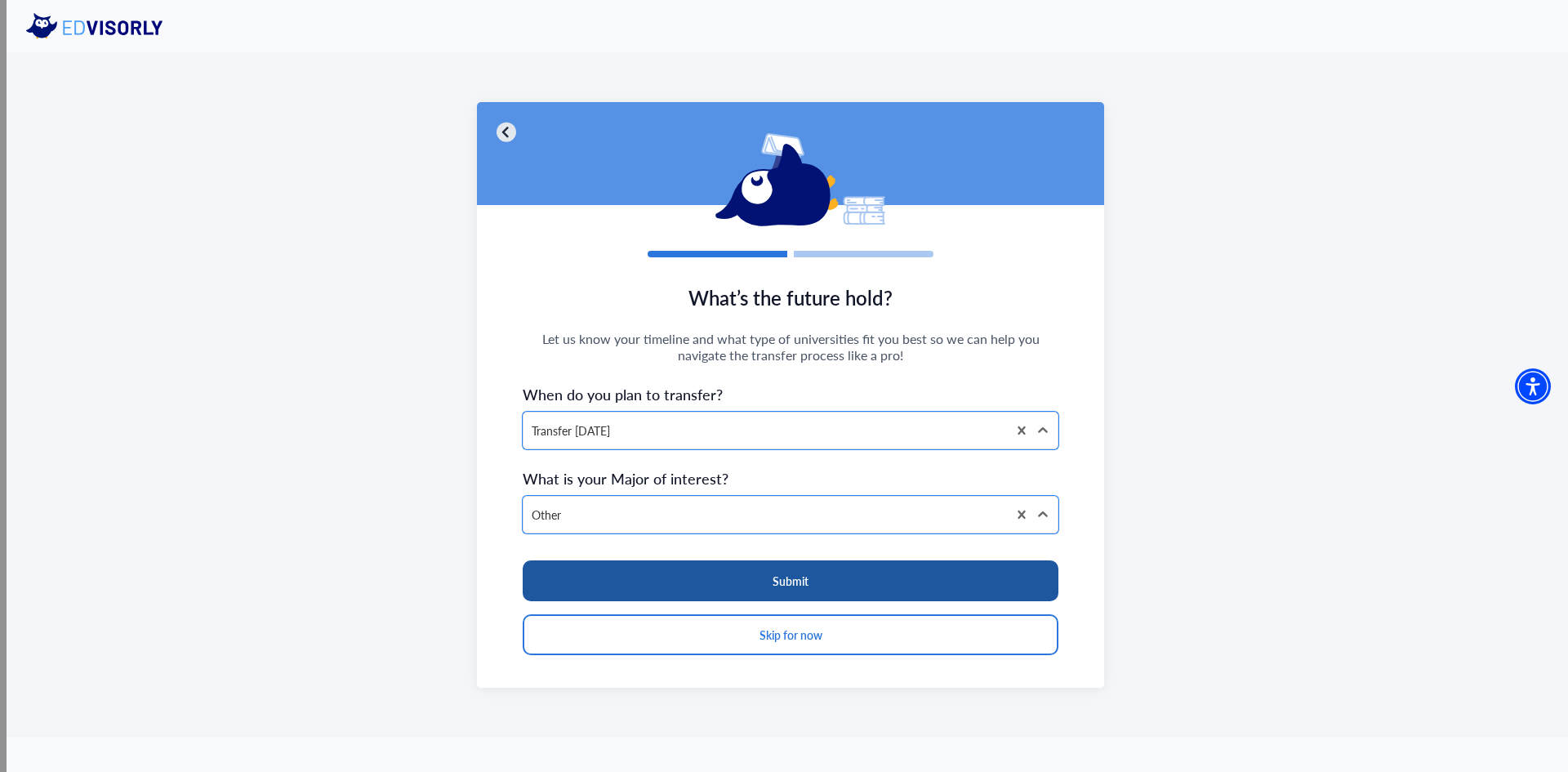
click at [609, 579] on button "Submit" at bounding box center [791, 580] width 535 height 41
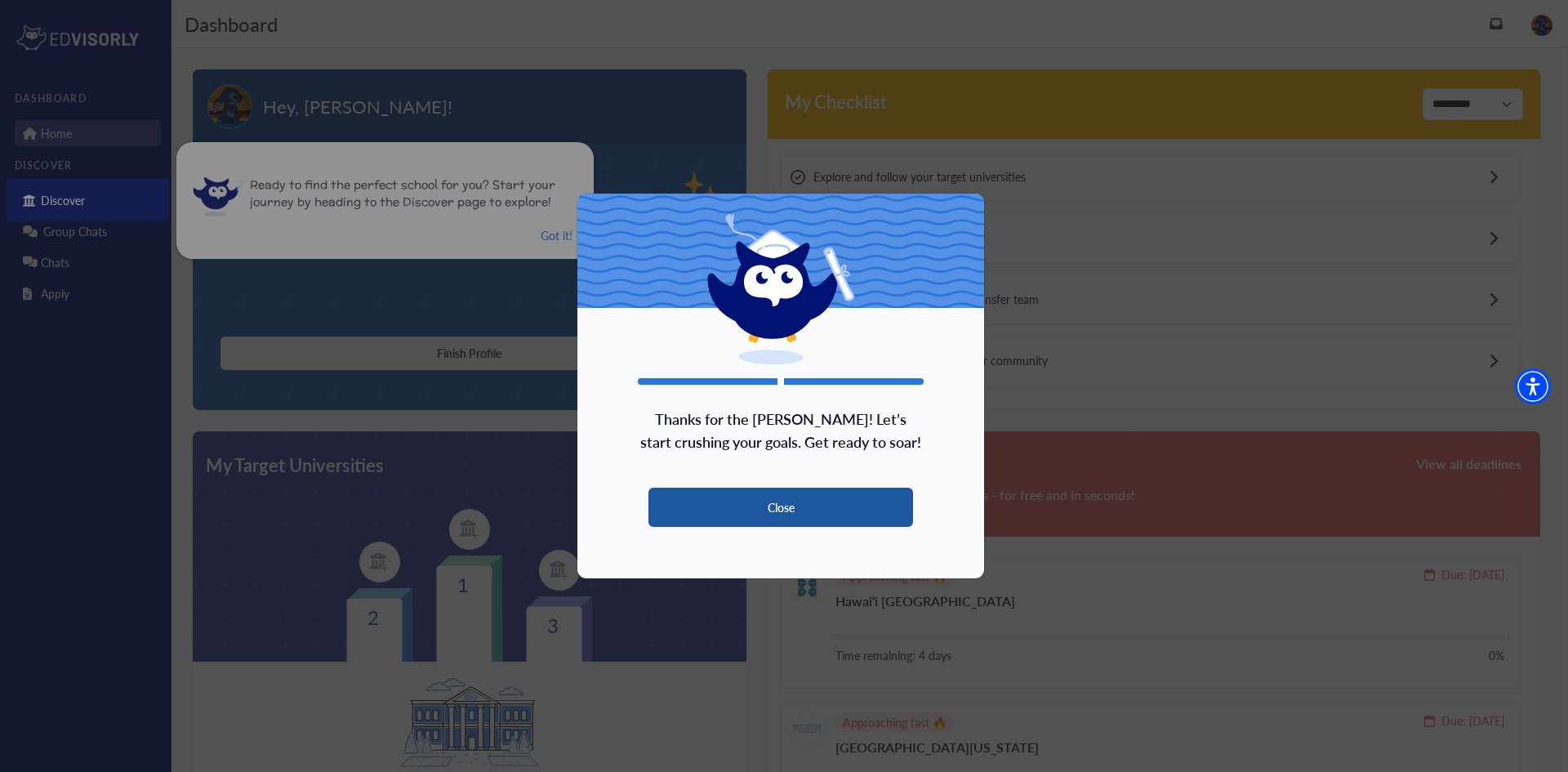
click at [777, 509] on button "Close" at bounding box center [780, 507] width 265 height 39
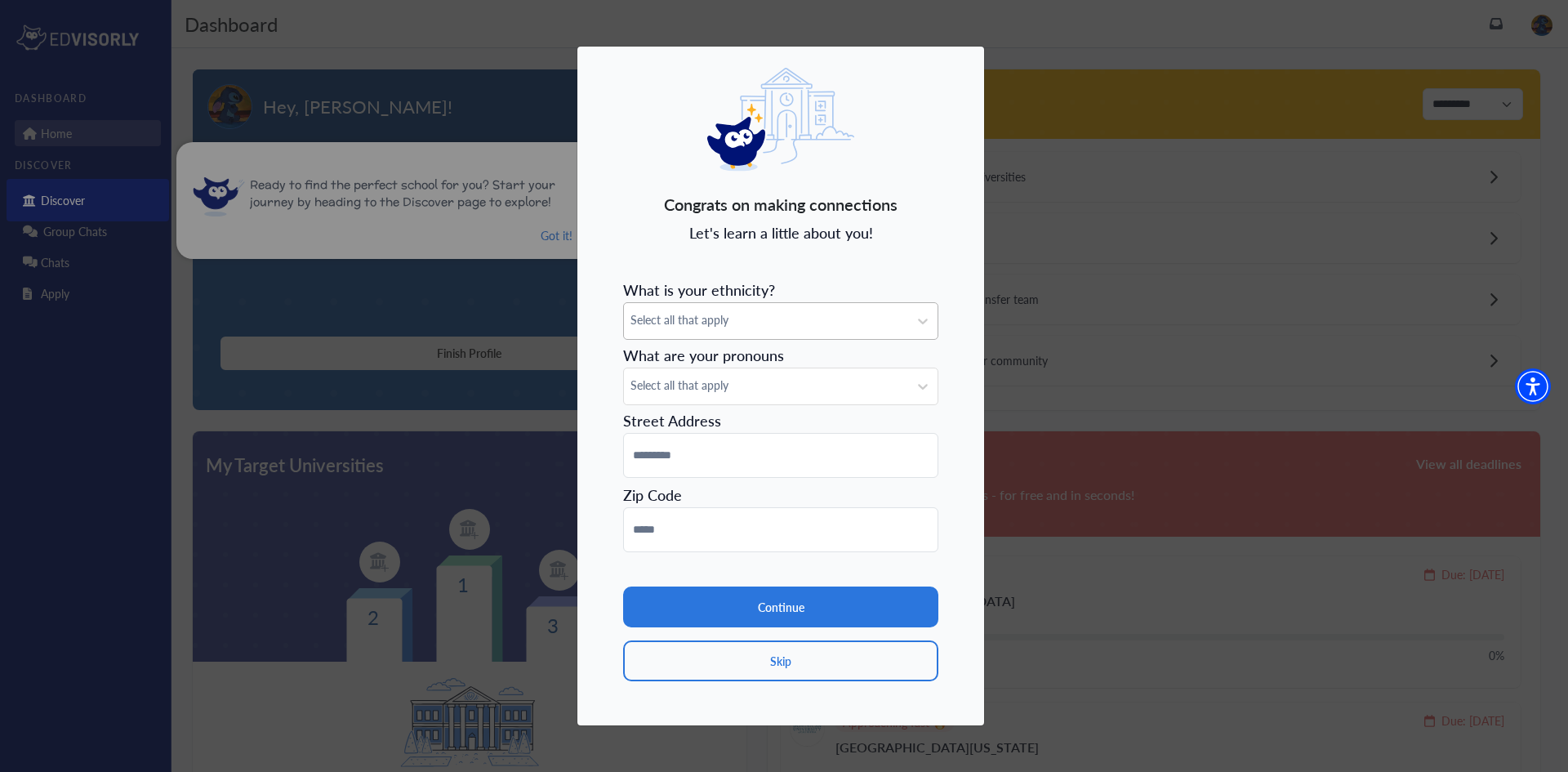
click at [773, 320] on span "Select all that apply" at bounding box center [766, 320] width 271 height 17
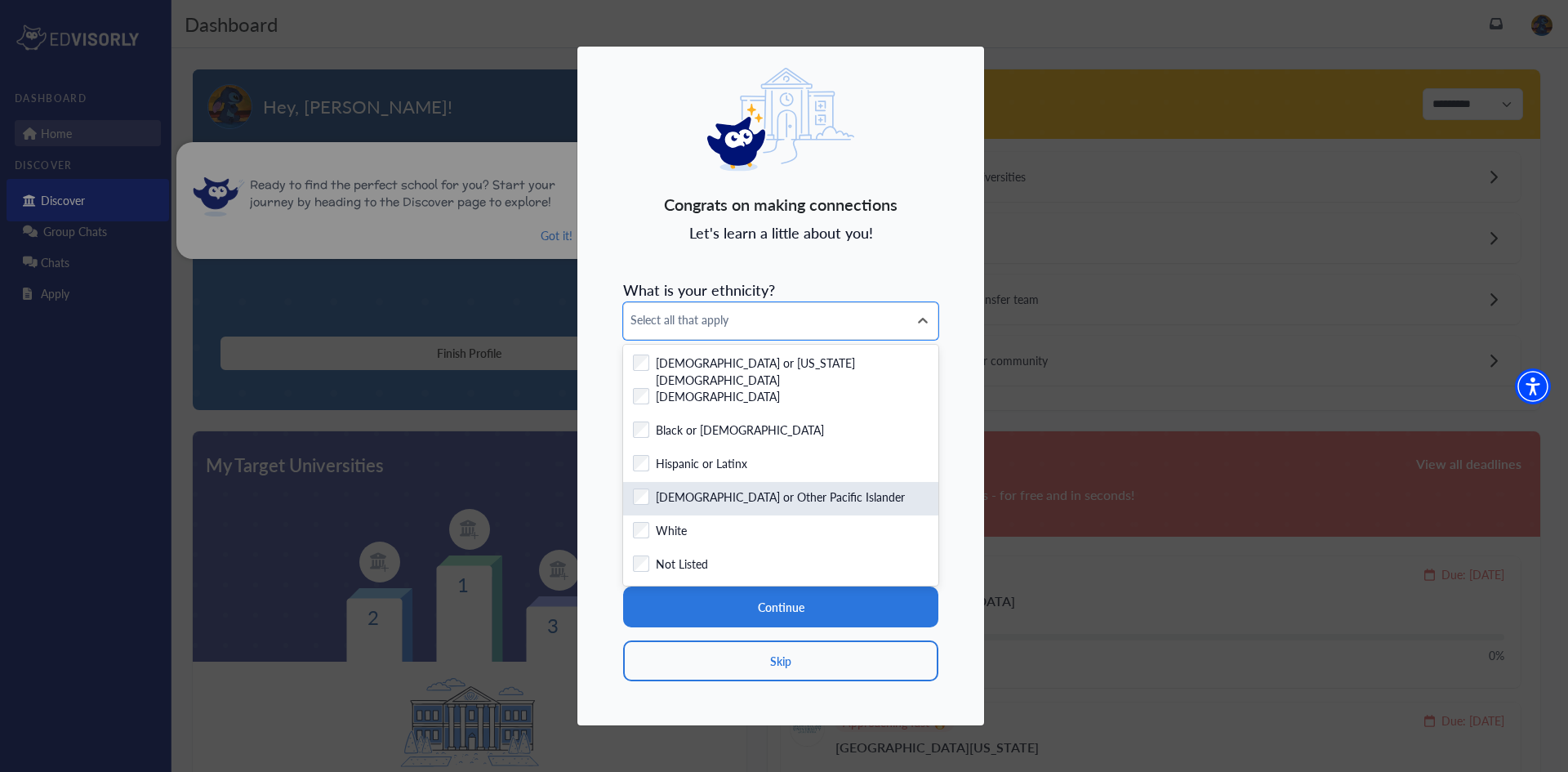
click at [731, 504] on label "Native Hawaiian or Other Pacific Islander" at bounding box center [780, 499] width 249 height 21
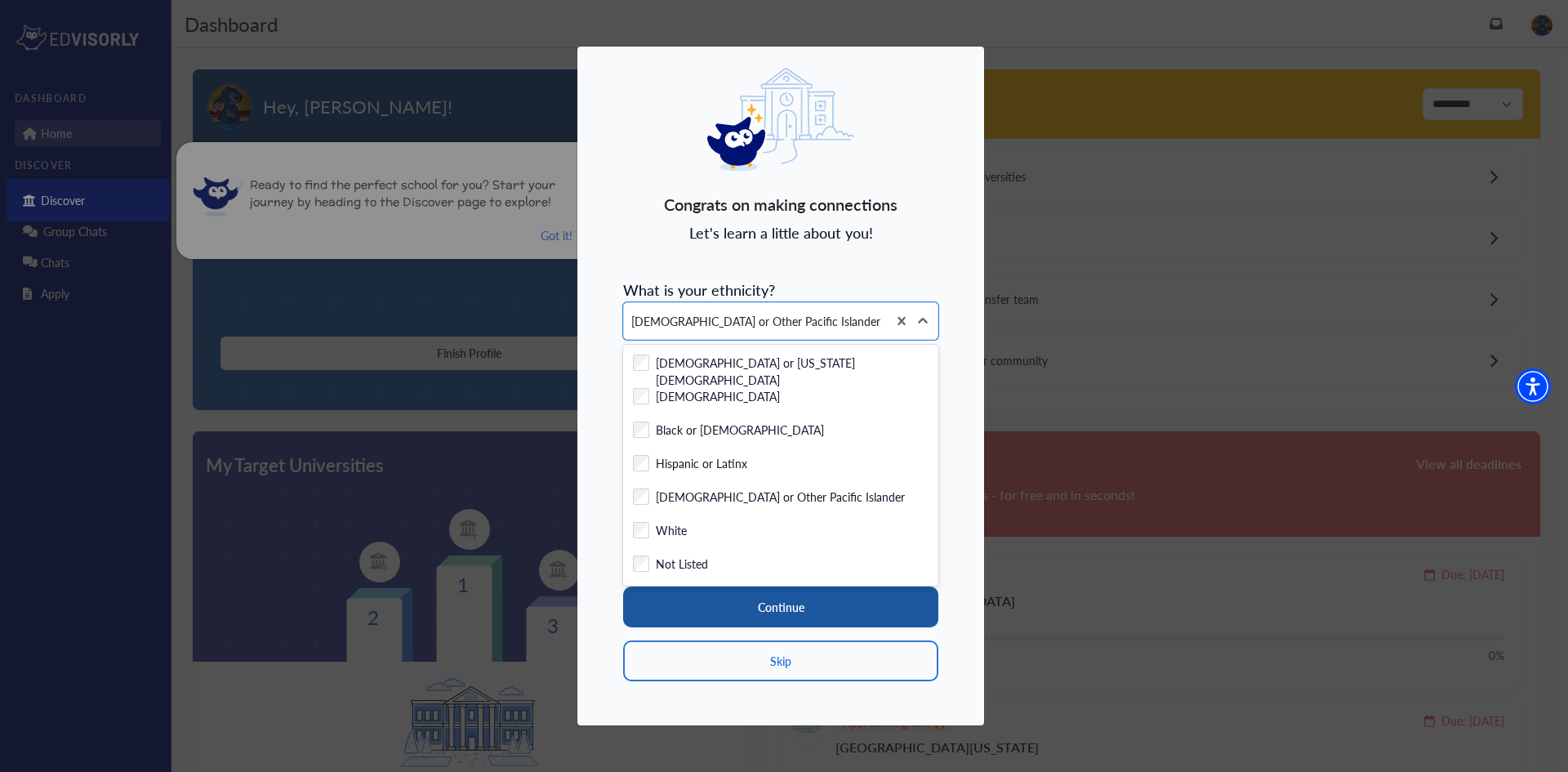
click at [775, 611] on button "Continue" at bounding box center [780, 607] width 315 height 41
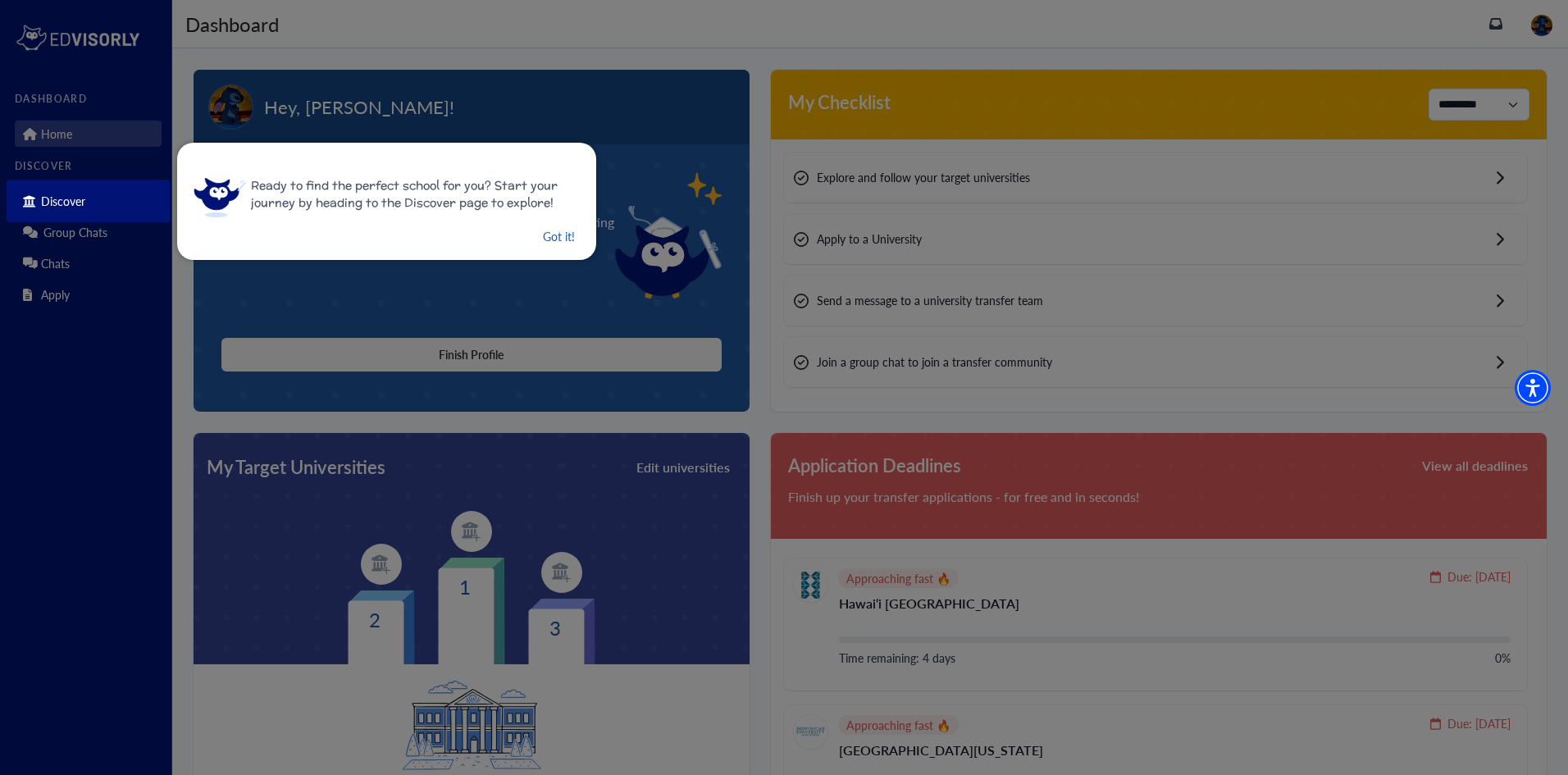
click at [553, 241] on button "Got it!" at bounding box center [559, 236] width 35 height 21
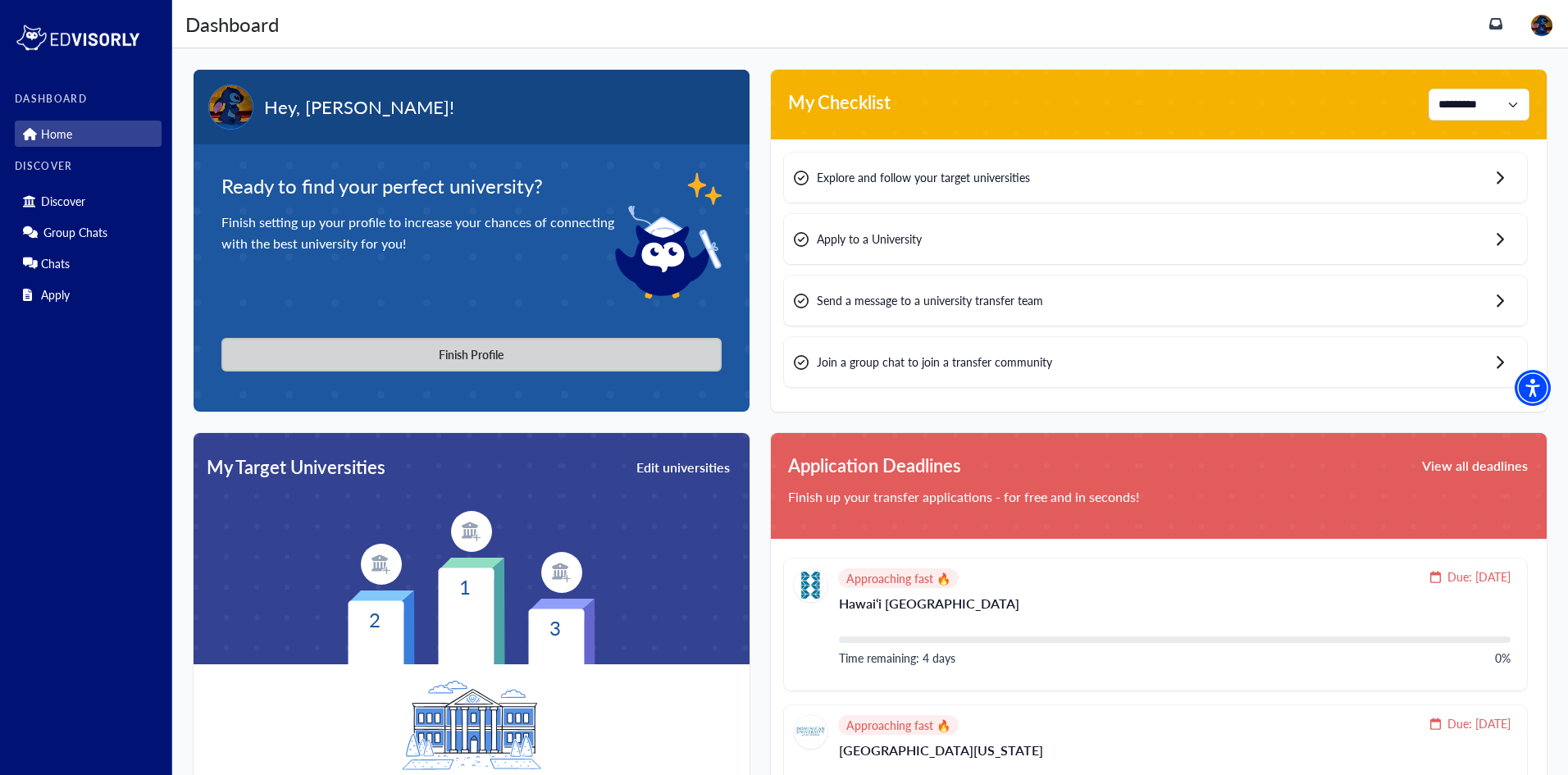
click at [473, 350] on button "Finish Profile" at bounding box center [471, 354] width 500 height 33
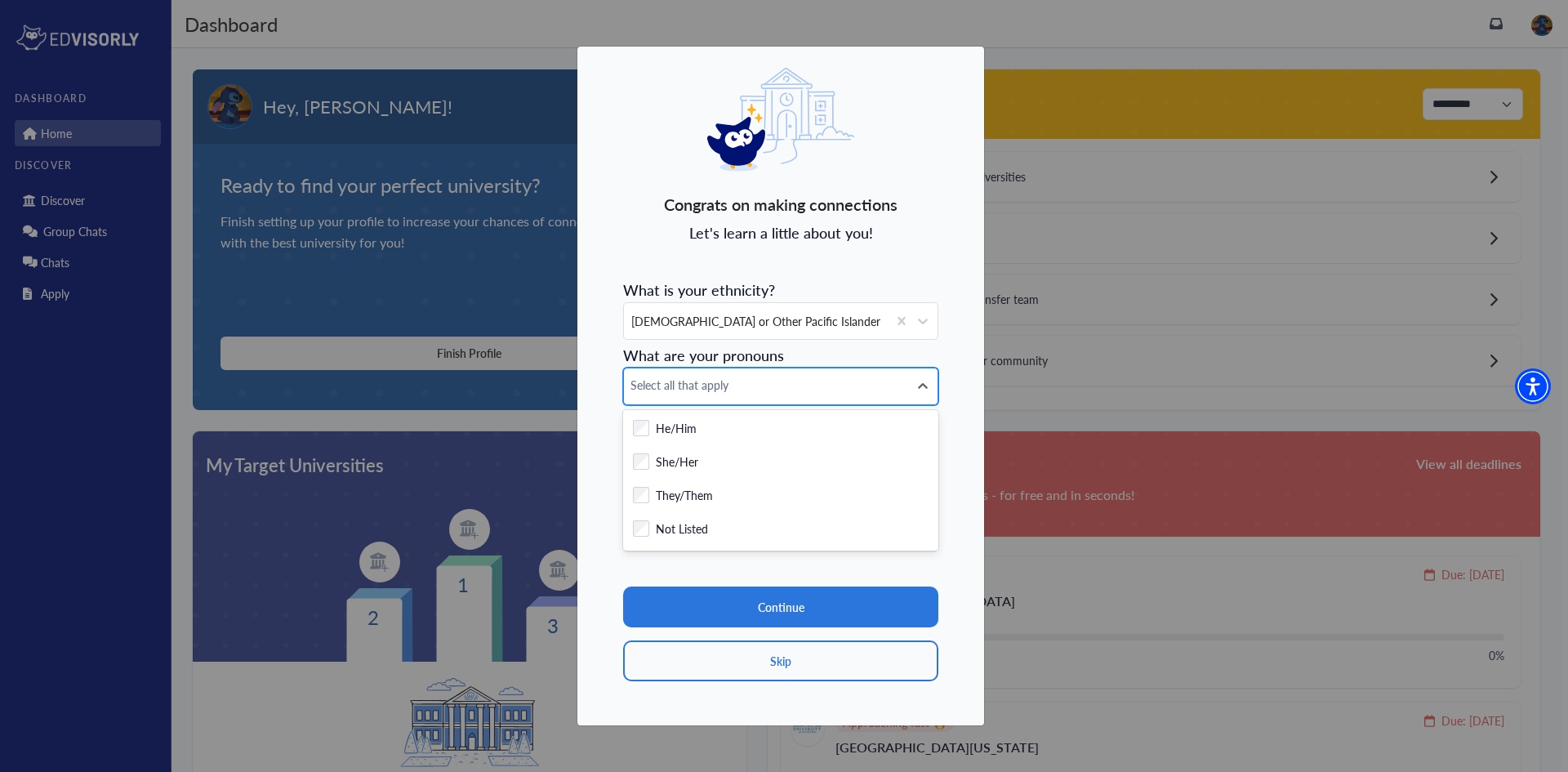
click at [745, 395] on div "Select all that apply" at bounding box center [765, 386] width 284 height 36
click at [676, 465] on label "She/Her" at bounding box center [677, 463] width 43 height 21
click at [802, 564] on section "Continue Skip" at bounding box center [780, 617] width 315 height 129
click at [921, 382] on icon at bounding box center [923, 386] width 16 height 16
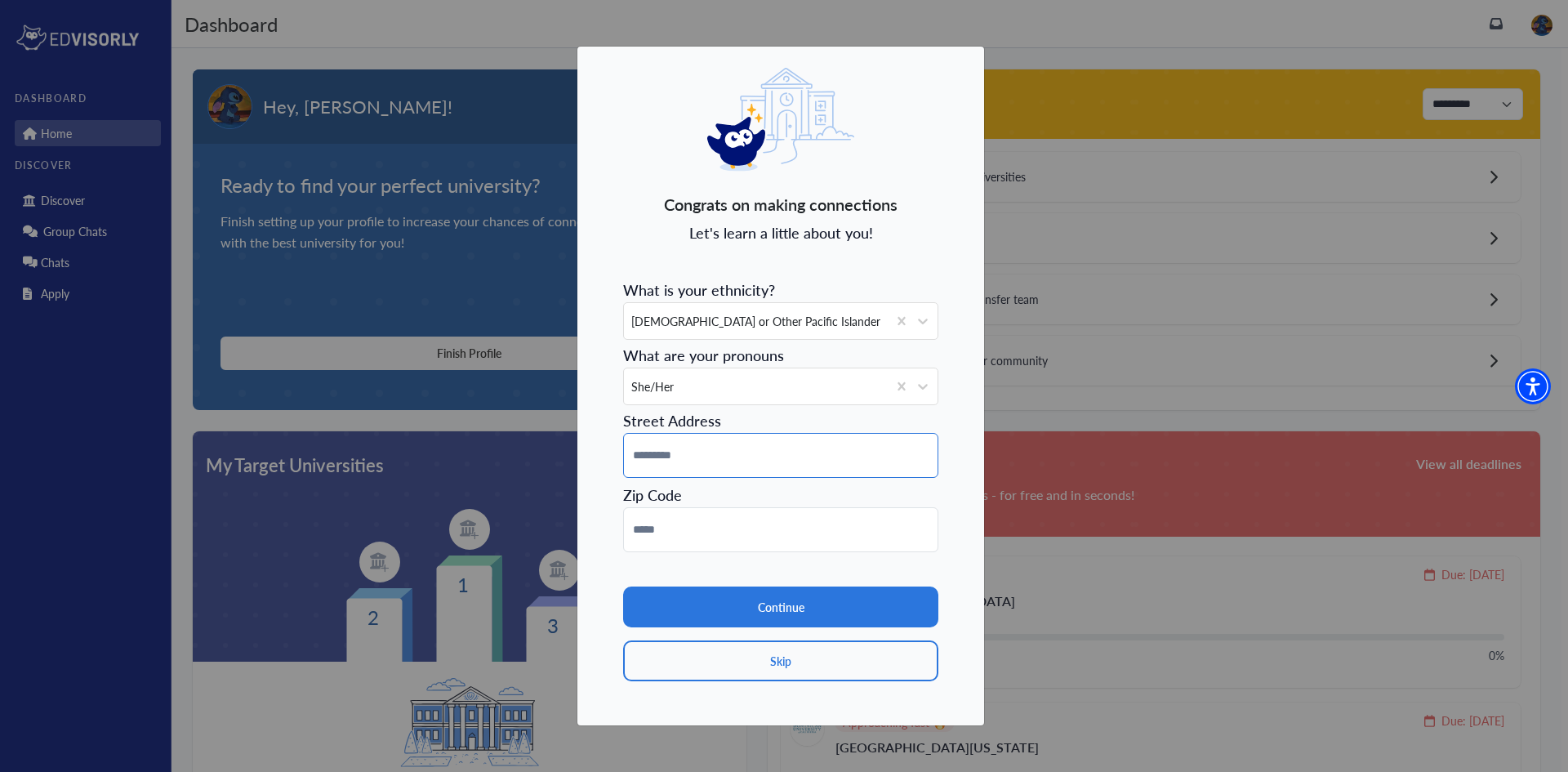
click at [757, 468] on input at bounding box center [780, 455] width 315 height 45
type input "**********"
click at [769, 534] on input at bounding box center [780, 529] width 315 height 45
type input "*****"
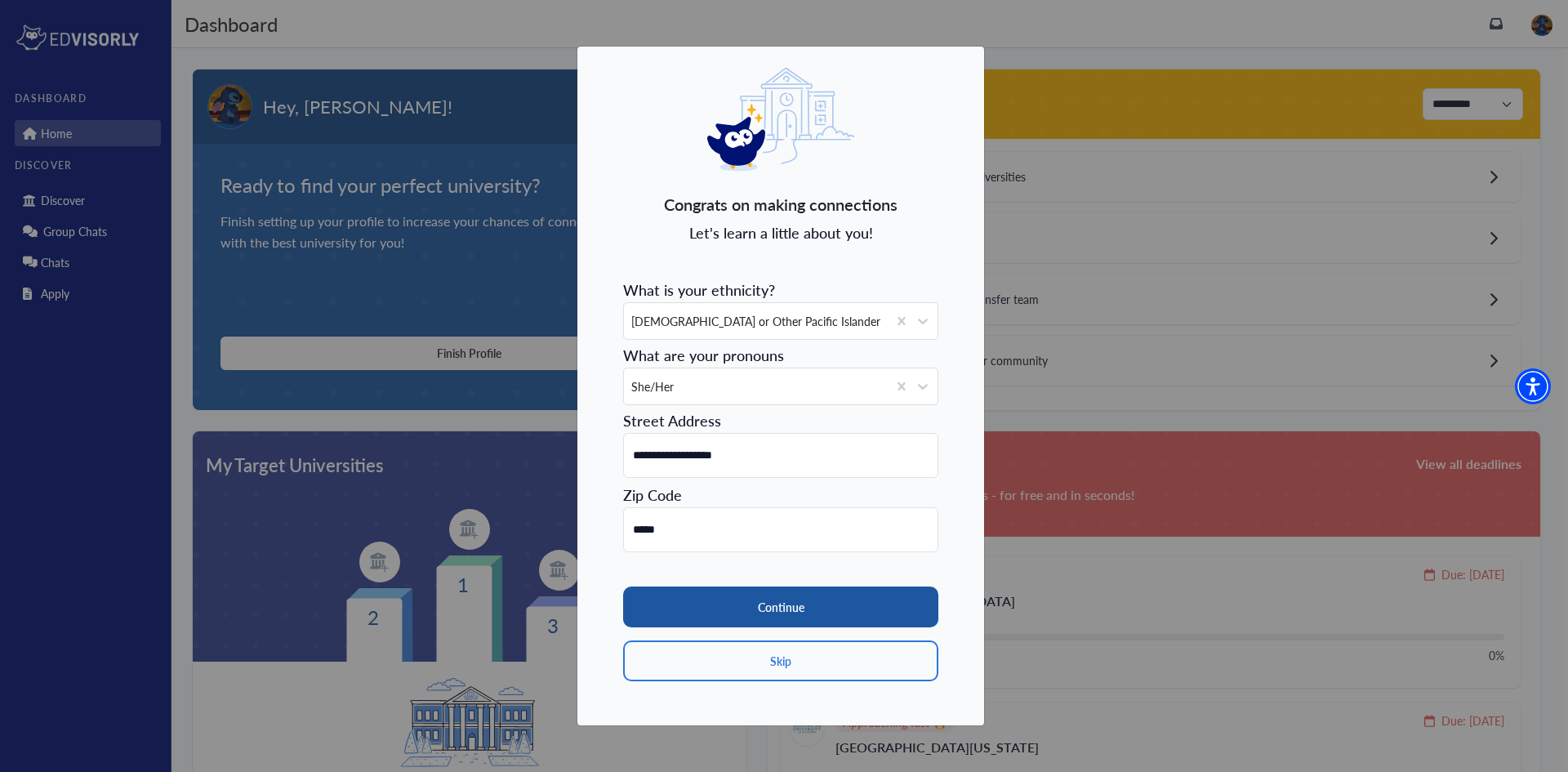
click at [735, 611] on button "Continue" at bounding box center [780, 607] width 315 height 41
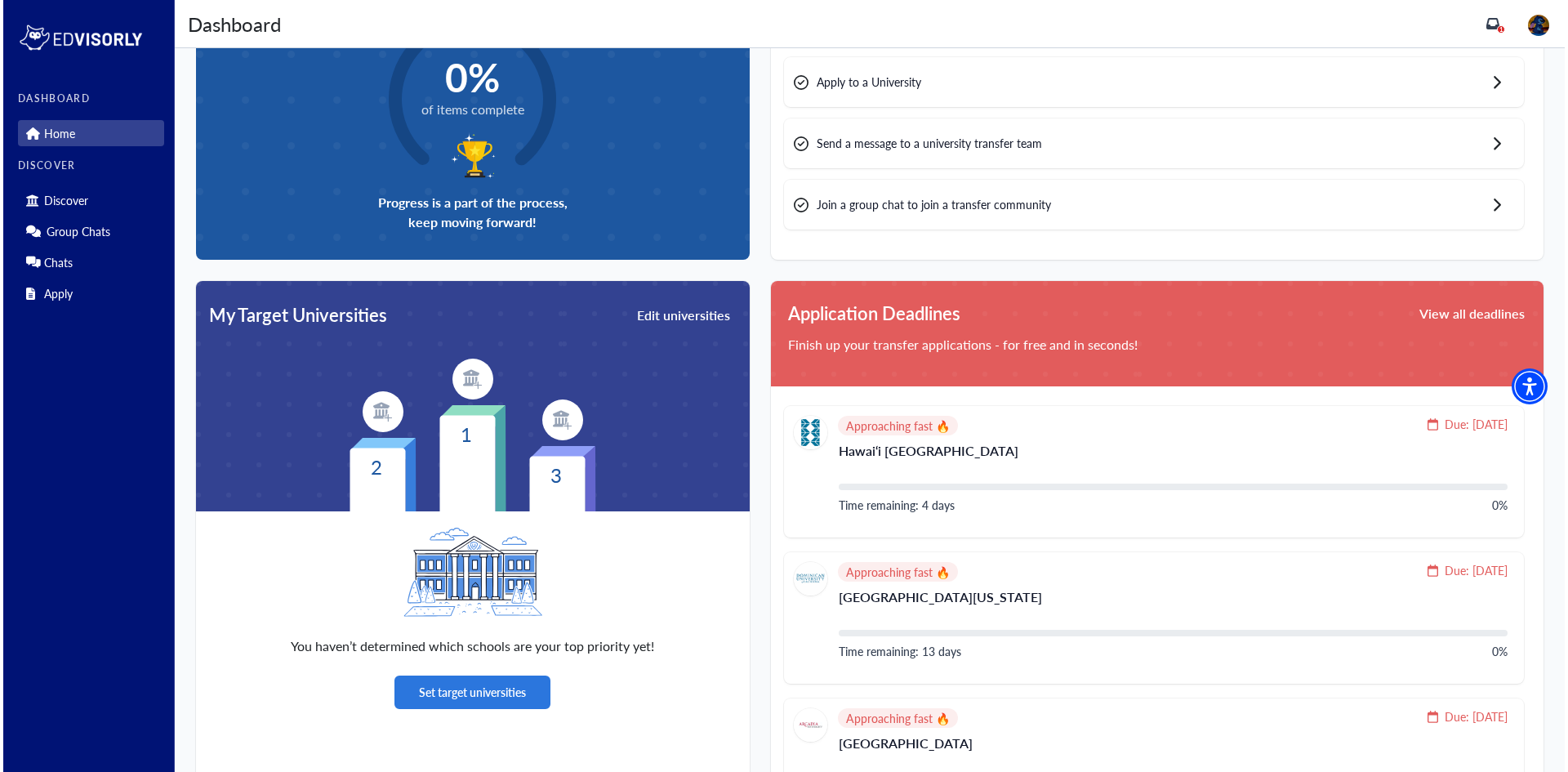
scroll to position [163, 0]
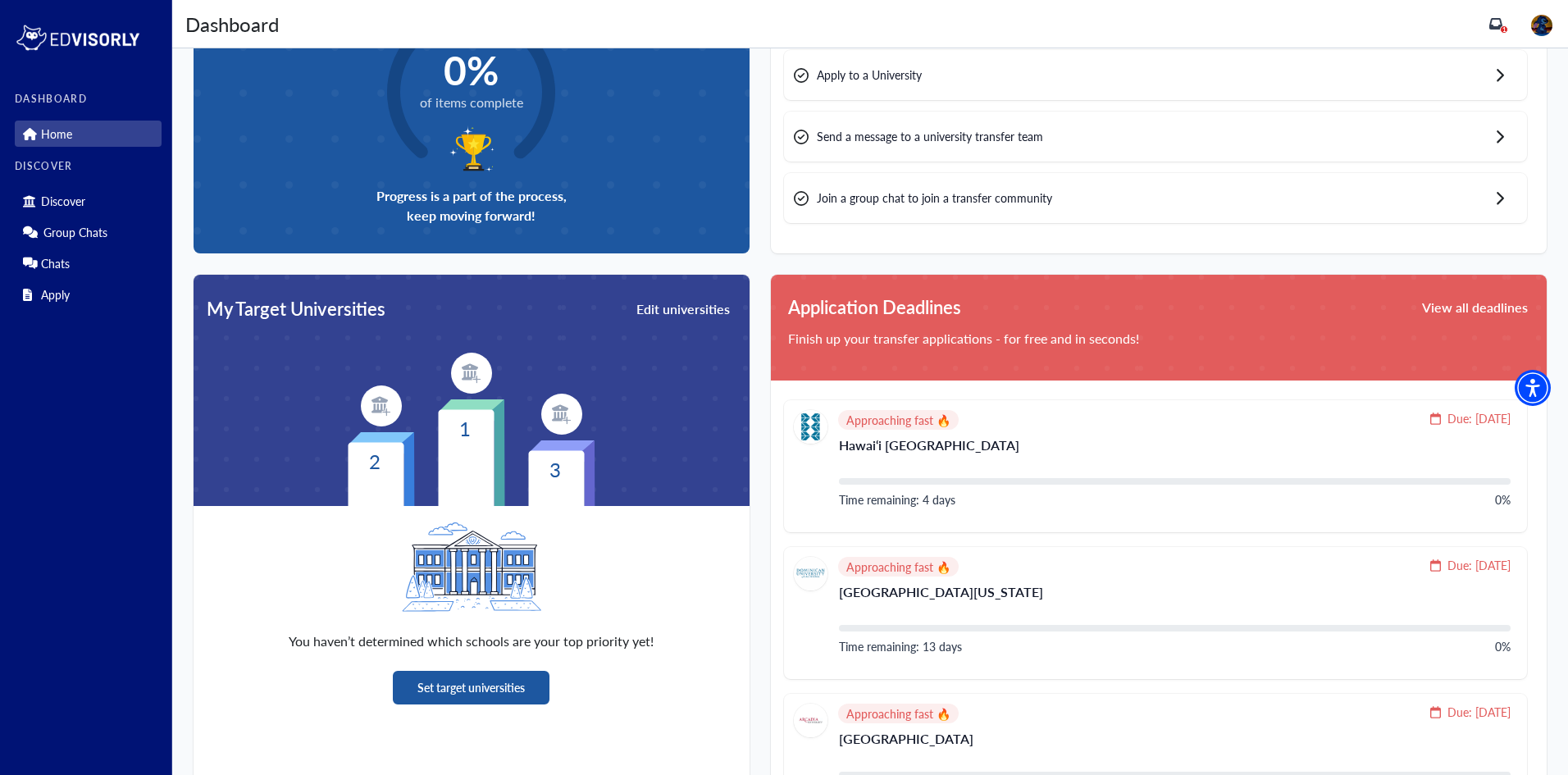
click at [480, 682] on button "Set target universities" at bounding box center [471, 687] width 156 height 33
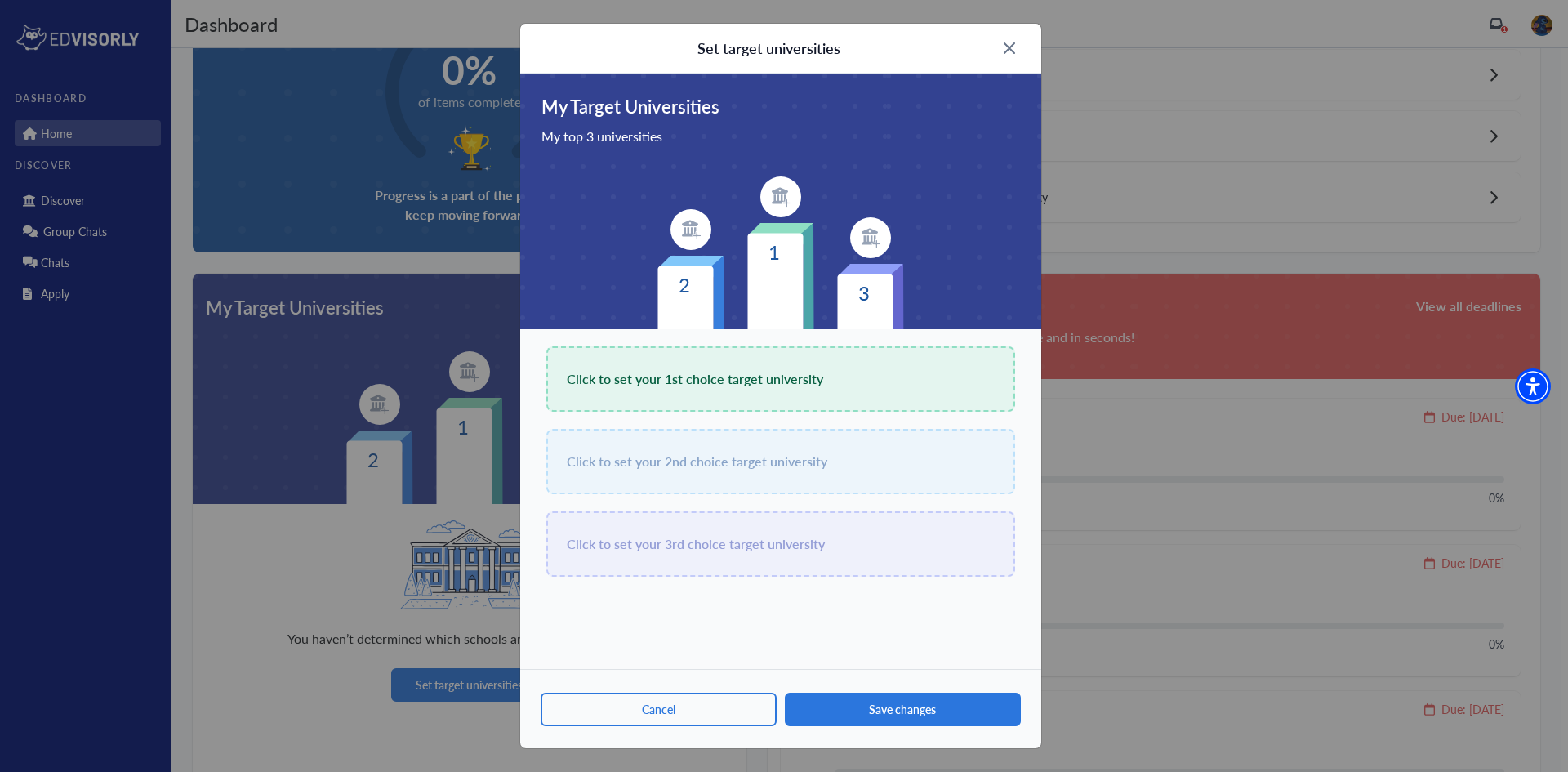
click at [704, 373] on span "Click to set your 1st choice target university" at bounding box center [695, 379] width 256 height 23
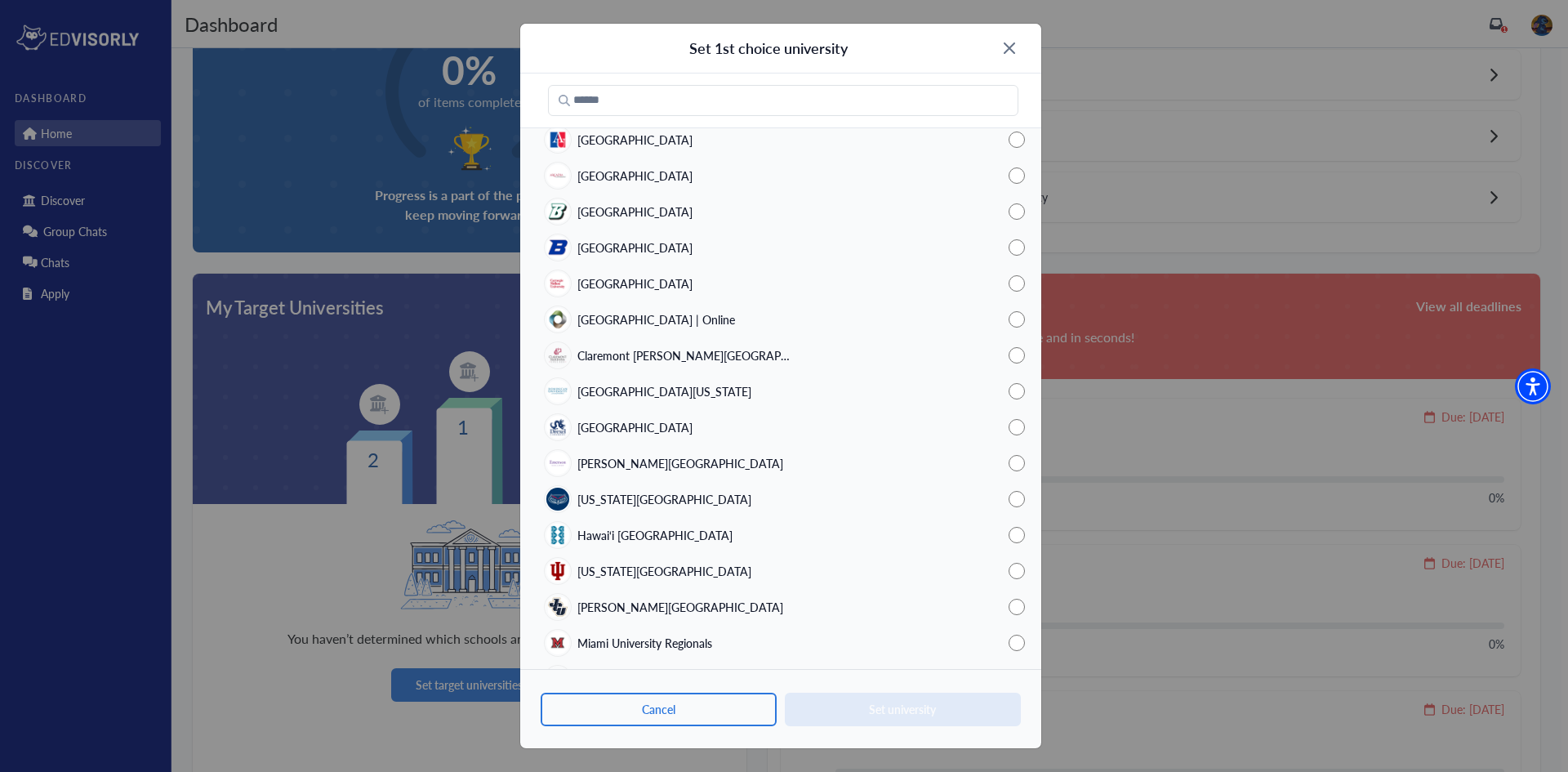
scroll to position [0, 0]
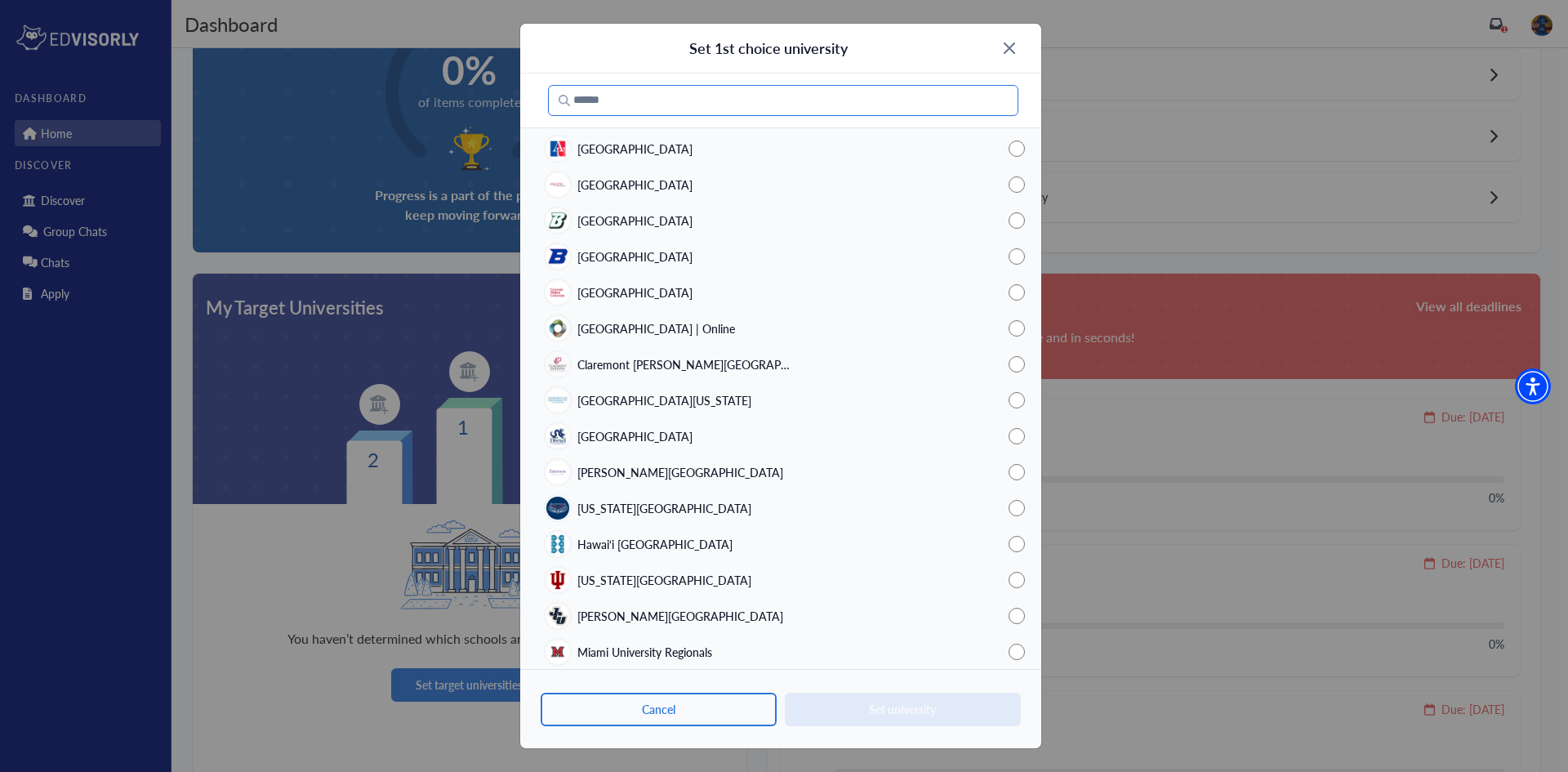
click at [657, 105] on input "Search" at bounding box center [783, 100] width 471 height 31
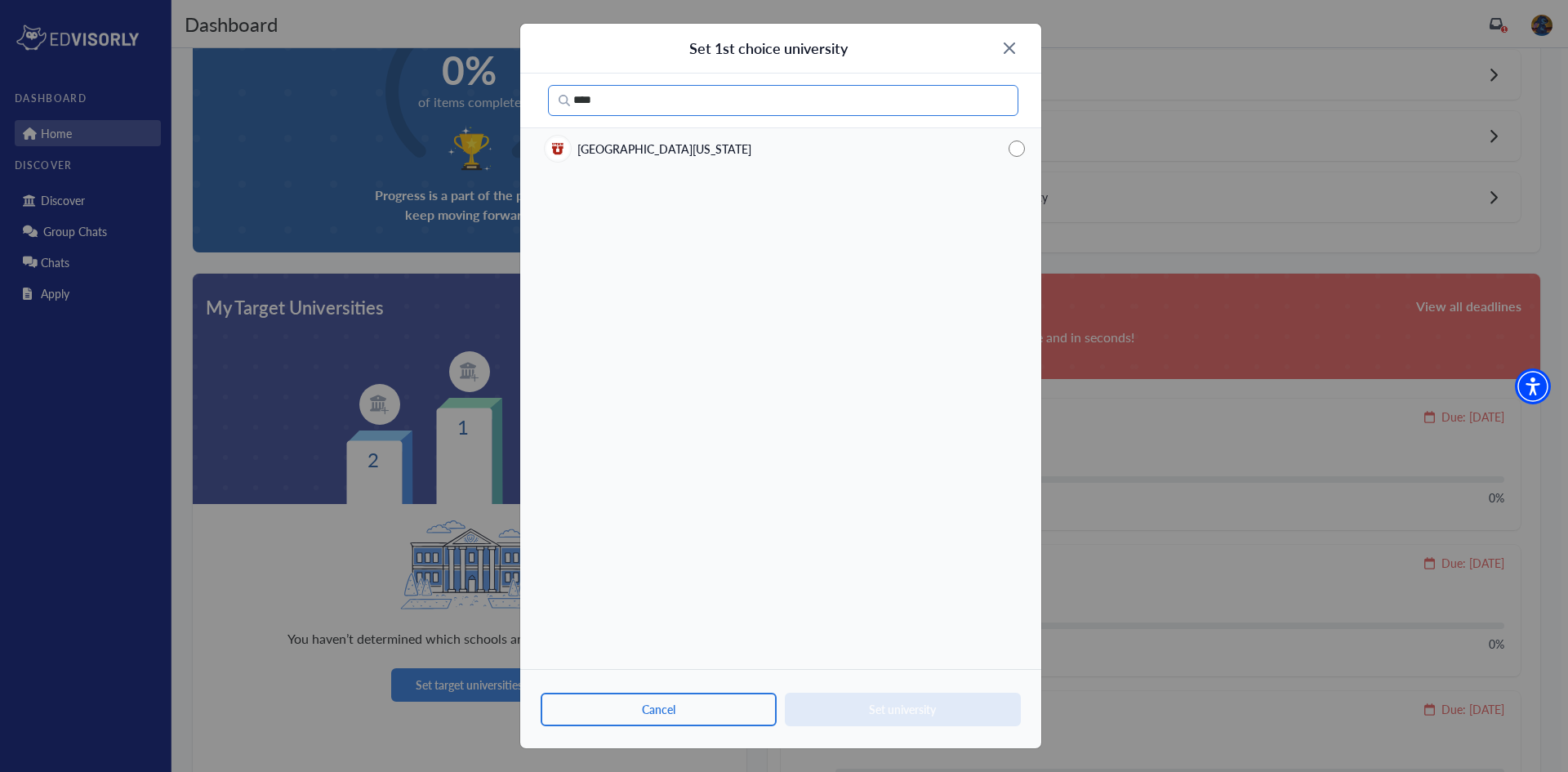
type input "****"
click at [663, 157] on span "University of Utah" at bounding box center [663, 149] width 174 height 17
click at [933, 706] on button "Set university" at bounding box center [903, 709] width 236 height 33
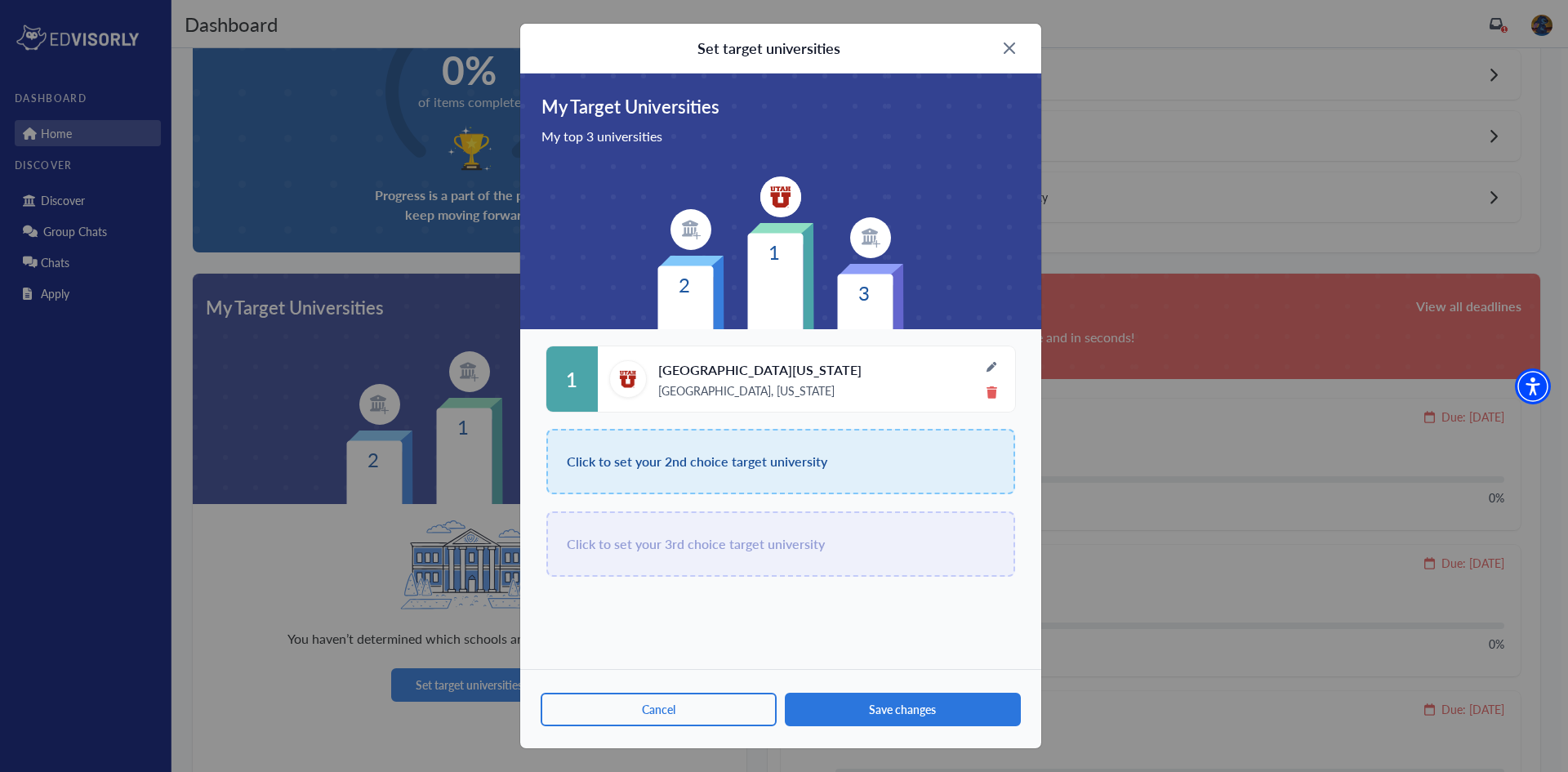
click at [761, 389] on span "Salt Lake City, Utah" at bounding box center [759, 390] width 203 height 13
click at [994, 361] on img at bounding box center [991, 367] width 11 height 11
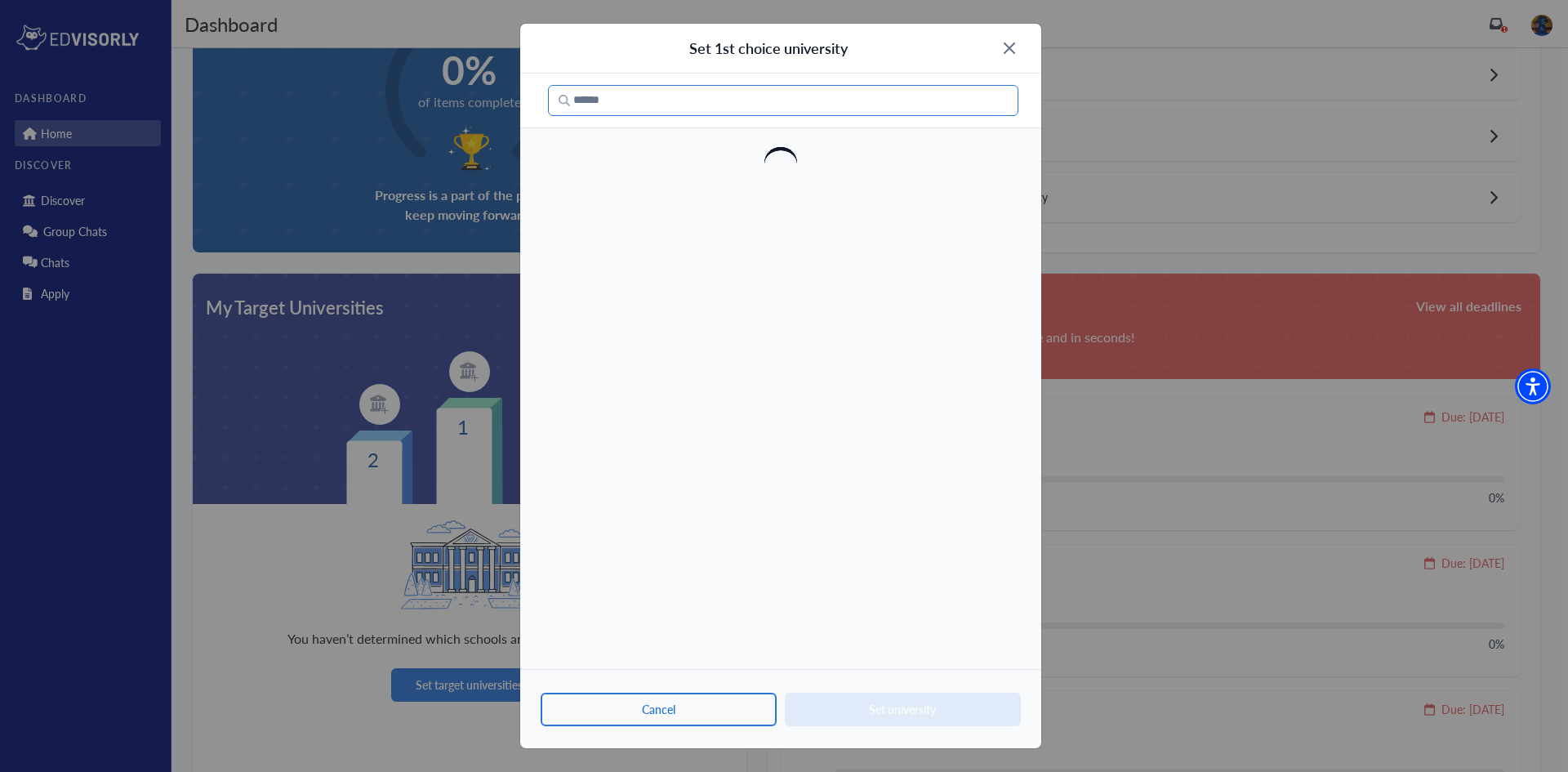
click at [704, 103] on input "Search" at bounding box center [783, 100] width 471 height 31
click at [742, 107] on input "**********" at bounding box center [783, 100] width 471 height 31
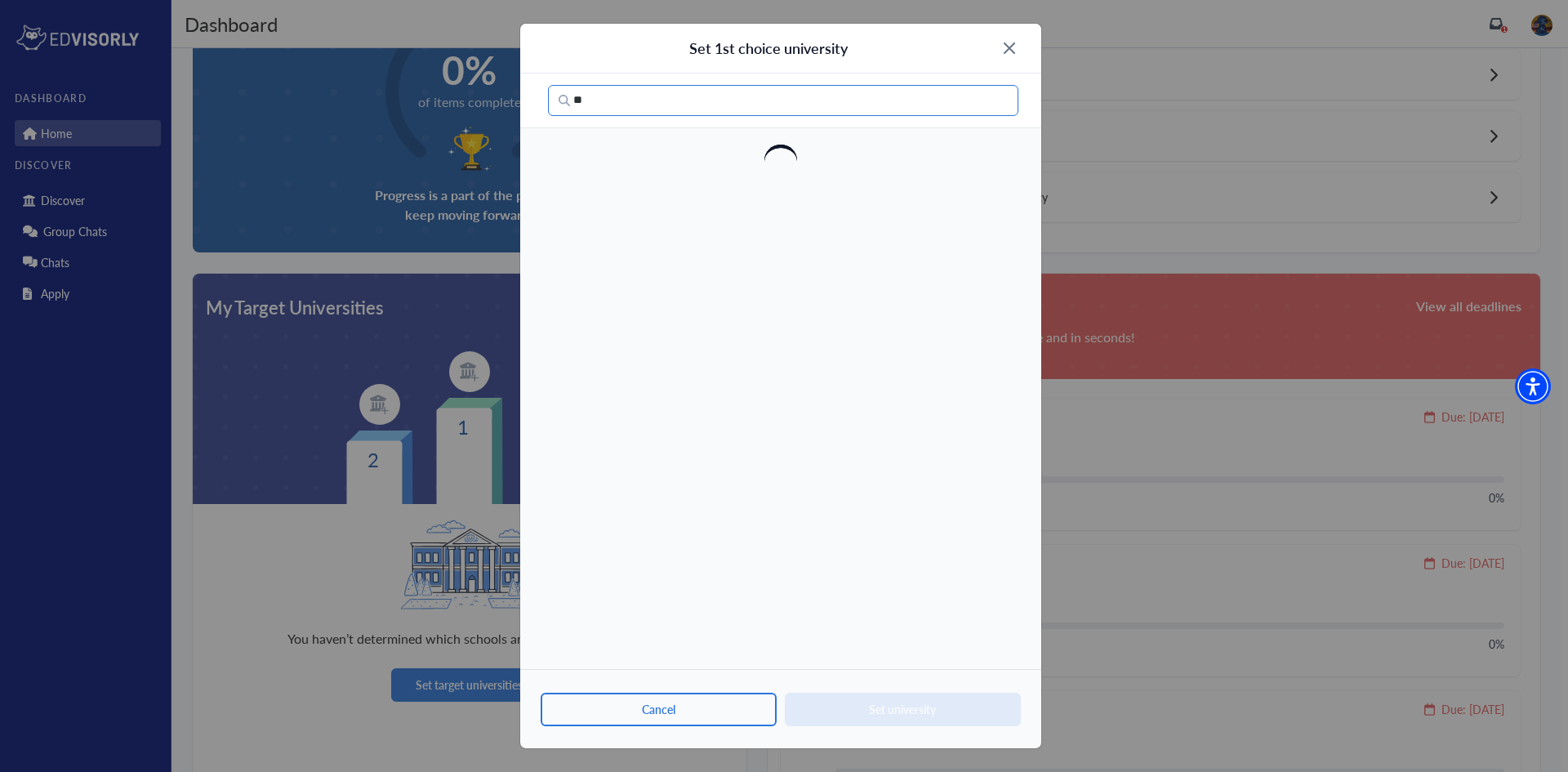
type input "*"
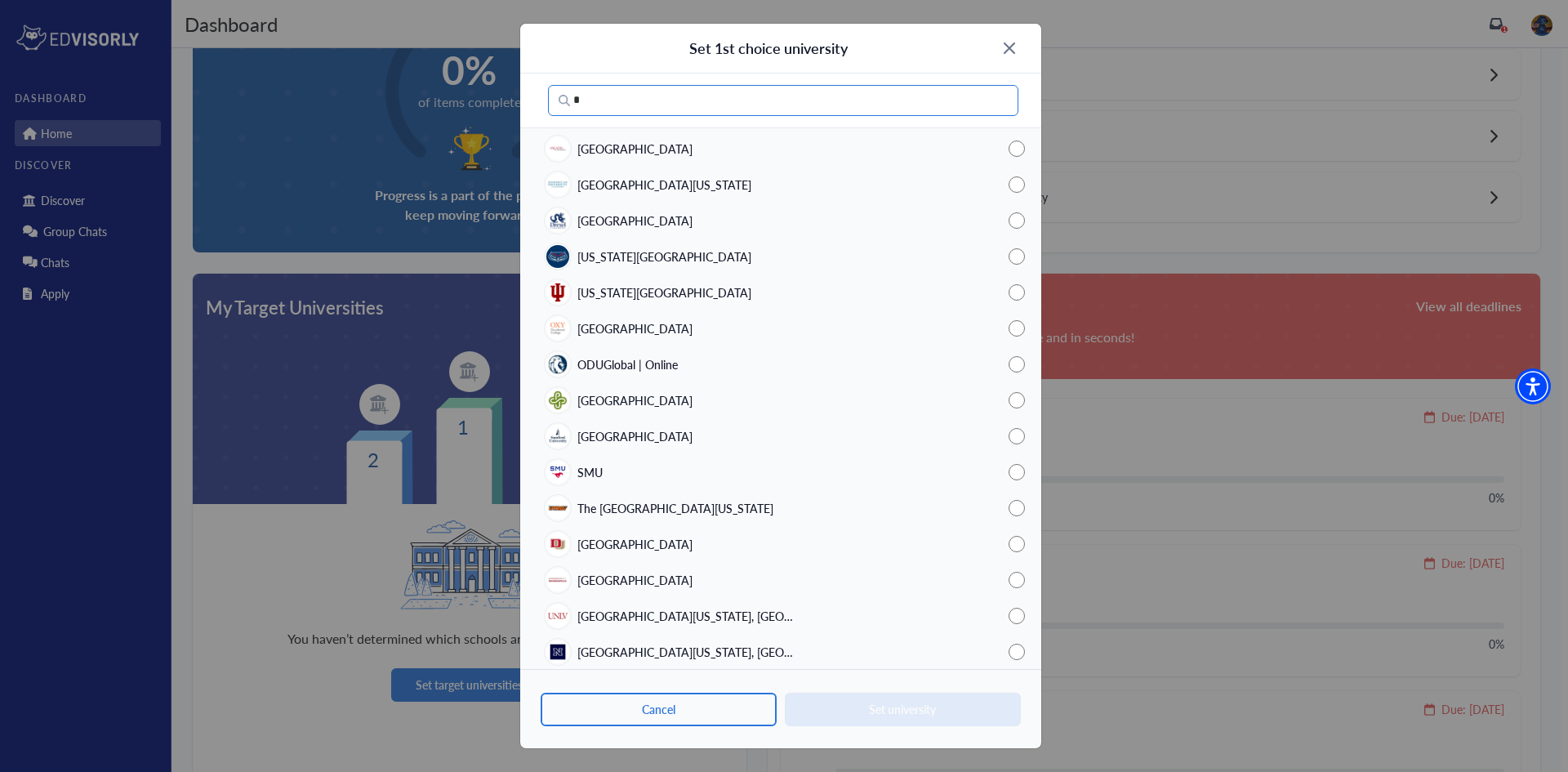
type input "*"
click at [1009, 46] on img at bounding box center [1009, 48] width 11 height 11
